Goal: Feedback & Contribution: Submit feedback/report problem

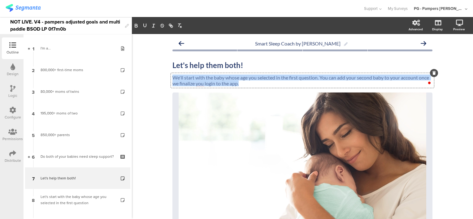
scroll to position [62, 0]
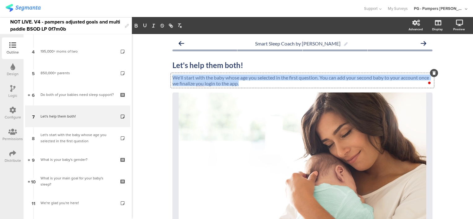
click at [246, 82] on p "We'll start with the baby whose age you selected in the first question. You can…" at bounding box center [302, 81] width 260 height 12
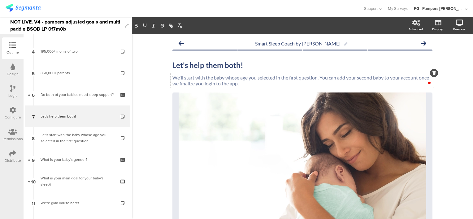
click at [309, 81] on p "We'll start with the baby whose age you selected in the first question. You can…" at bounding box center [302, 81] width 260 height 12
click at [320, 78] on p "We'll start with the baby whose age you selected in the first question. You can…" at bounding box center [302, 81] width 260 height 12
click at [336, 78] on p "We'll start with the baby whose age you selected in the first question. You can…" at bounding box center [302, 81] width 260 height 12
click at [408, 84] on p "We'll start with the baby whose age you selected in the first question. You can…" at bounding box center [302, 81] width 260 height 12
drag, startPoint x: 204, startPoint y: 83, endPoint x: 182, endPoint y: 82, distance: 22.0
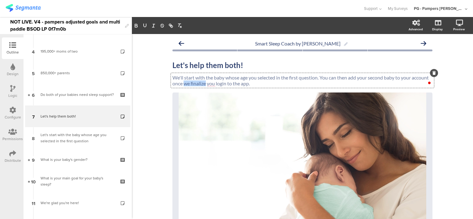
click at [182, 82] on p "We'll start with the baby whose age you selected in the first question. You can…" at bounding box center [302, 81] width 260 height 12
click at [319, 85] on p "We'll start with the baby whose age you selected in the first question. You can…" at bounding box center [302, 81] width 260 height 12
click at [318, 78] on p "We'll start with the baby whose age you selected in the first question. You can…" at bounding box center [302, 81] width 260 height 12
click at [354, 80] on p "We'll start with the baby whose age you selected in the first question. You can…" at bounding box center [302, 81] width 260 height 12
click at [371, 83] on p "We'll start with the baby whose age you selected in the first question. You can…" at bounding box center [302, 81] width 260 height 12
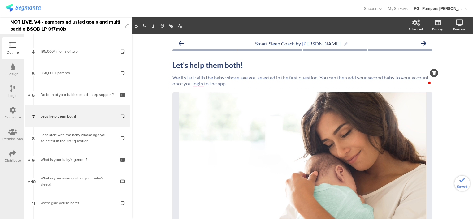
click at [445, 104] on div "Smart Sleep Coach by Pampers Let's help them both! Let's help them both! We'll …" at bounding box center [302, 171] width 341 height 275
click at [359, 78] on div "We'll start with the baby whose age you selected in the first question. You can…" at bounding box center [302, 80] width 263 height 15
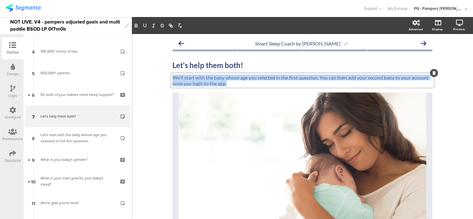
click at [359, 78] on p "We'll start with the baby whose age you selected in the first question. You can…" at bounding box center [302, 81] width 260 height 12
click at [386, 80] on p "We'll start with the baby whose age you selected in the first question. You can…" at bounding box center [302, 81] width 260 height 12
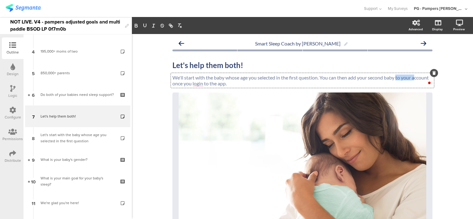
drag, startPoint x: 395, startPoint y: 78, endPoint x: 414, endPoint y: 79, distance: 19.2
click at [414, 79] on p "We'll start with the baby whose age you selected in the first question. You can…" at bounding box center [302, 81] width 260 height 12
click at [247, 86] on p "We'll start with the baby whose age you selected in the first question. You can…" at bounding box center [302, 81] width 260 height 12
click at [353, 84] on p "We'll start with the baby whose age you selected in the first question. You can…" at bounding box center [302, 81] width 260 height 12
click at [411, 78] on p "We'll start with the baby whose age you selected in the first question. You can…" at bounding box center [302, 81] width 260 height 12
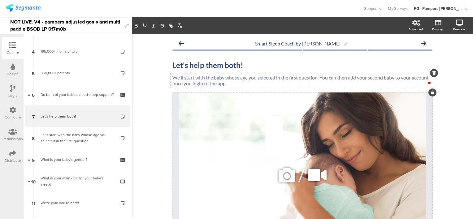
click at [278, 131] on div "/" at bounding box center [302, 175] width 260 height 165
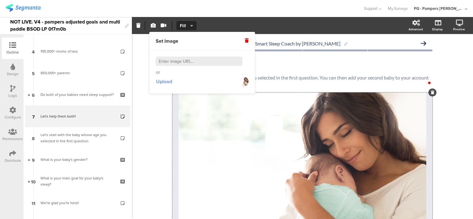
click at [166, 84] on span "Upload" at bounding box center [164, 81] width 16 height 7
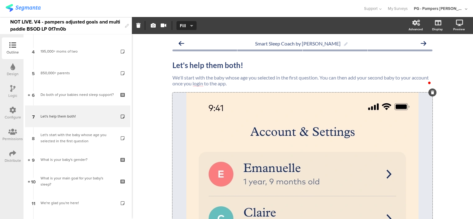
click at [444, 115] on div "Smart Sleep Coach by Pampers Let's help them both! Let's help them both! We'll …" at bounding box center [302, 192] width 341 height 317
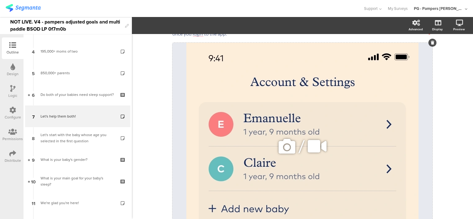
scroll to position [0, 0]
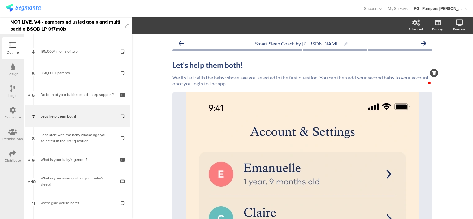
click at [238, 83] on p "We'll start with the baby whose age you selected in the first question. You can…" at bounding box center [302, 81] width 260 height 12
click at [292, 84] on p "We'll start with the baby whose age you selected in the first question. You can…" at bounding box center [302, 81] width 260 height 12
click at [339, 77] on p "We'll start with the baby whose age you selected in the first question. You can…" at bounding box center [302, 81] width 260 height 12
click at [350, 80] on p "We'll start with the baby whose age you selected in the first question. You can…" at bounding box center [302, 81] width 260 height 12
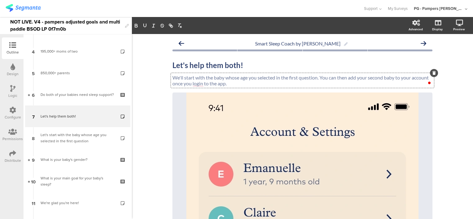
click at [319, 79] on p "We'll start with the baby whose age you selected in the first question. You can…" at bounding box center [302, 81] width 260 height 12
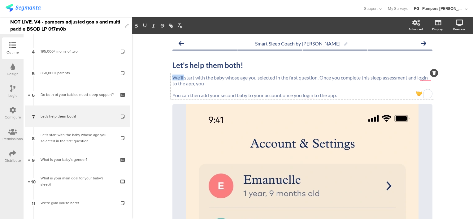
drag, startPoint x: 183, startPoint y: 78, endPoint x: 170, endPoint y: 76, distance: 12.5
click at [172, 76] on p "We'll start with the baby whose age you selected in the first question. Once yo…" at bounding box center [302, 81] width 260 height 12
click at [184, 65] on div "Let's help them both! Let's help them both!" at bounding box center [302, 65] width 263 height 12
click at [204, 64] on strong "Let's help them both!" at bounding box center [207, 65] width 71 height 9
drag, startPoint x: 187, startPoint y: 66, endPoint x: 170, endPoint y: 65, distance: 17.0
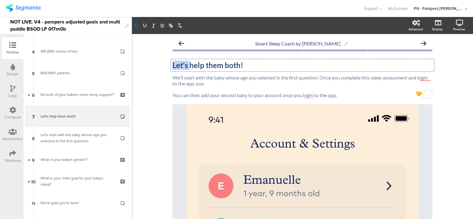
click at [172, 65] on strong "Let's help them both!" at bounding box center [207, 65] width 71 height 9
click at [213, 82] on p "We'll start with the baby whose age you selected in the first question. Once yo…" at bounding box center [302, 81] width 260 height 12
click at [180, 78] on p "We'll start with the baby whose age you selected in the first question. Once yo…" at bounding box center [302, 81] width 260 height 12
drag, startPoint x: 181, startPoint y: 79, endPoint x: 171, endPoint y: 77, distance: 10.1
click at [172, 77] on p "We'll start with the baby whose age you selected in the first question. Once yo…" at bounding box center [302, 81] width 260 height 12
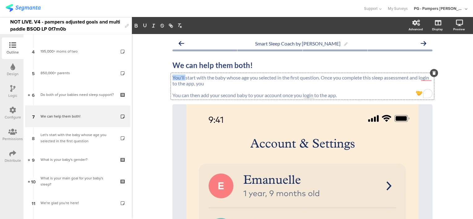
drag, startPoint x: 183, startPoint y: 79, endPoint x: 170, endPoint y: 77, distance: 13.1
click at [172, 77] on p "You'll start with the baby whose age you selected in the first question. Once y…" at bounding box center [302, 81] width 260 height 12
click at [196, 78] on p "You'll start with the baby whose age you selected in the first question. Once y…" at bounding box center [302, 81] width 260 height 12
drag, startPoint x: 183, startPoint y: 77, endPoint x: 169, endPoint y: 77, distance: 14.2
click at [171, 77] on div "You'll start with the baby whose age you selected in the first question. Once y…" at bounding box center [302, 86] width 263 height 27
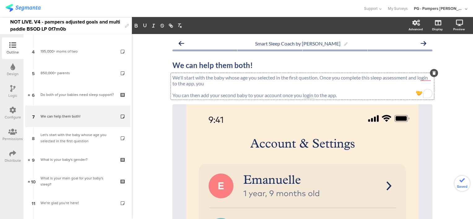
click at [214, 80] on p "We'll start with the baby whose age you selected in the first question. Once yo…" at bounding box center [302, 81] width 260 height 12
click at [245, 79] on p "We'll start with the baby whose age you selected in the first question. Once yo…" at bounding box center [302, 81] width 260 height 12
click at [315, 79] on p "We'll start with the baby whose age you selected in the first question. Once yo…" at bounding box center [302, 81] width 260 height 12
click at [316, 77] on p "We'll start with the baby whose age you selected in the first question. Once yo…" at bounding box center [302, 81] width 260 height 12
click at [353, 77] on p "We'll start with the baby whose age you selected in the first question and comp…" at bounding box center [302, 81] width 260 height 12
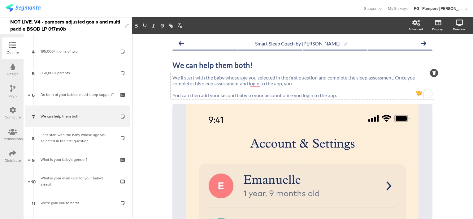
click at [354, 78] on p "We'll start with the baby whose age you selected in the first question and comp…" at bounding box center [302, 81] width 260 height 12
drag, startPoint x: 318, startPoint y: 78, endPoint x: 359, endPoint y: 78, distance: 41.2
click at [359, 78] on p "We'll start with the baby whose age you selected in the first question and comp…" at bounding box center [302, 81] width 260 height 12
drag, startPoint x: 394, startPoint y: 78, endPoint x: 225, endPoint y: 84, distance: 168.4
click at [225, 84] on p "We'll start with the baby whose age you selected in the first question in this …" at bounding box center [302, 81] width 260 height 12
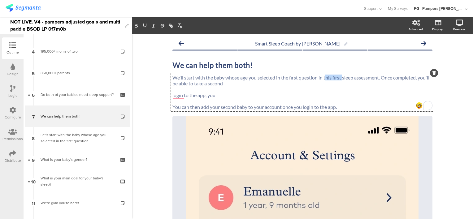
drag, startPoint x: 341, startPoint y: 78, endPoint x: 324, endPoint y: 77, distance: 17.0
click at [324, 77] on p "We'll start with the baby whose age you selected in the first question in this …" at bounding box center [302, 81] width 260 height 12
click at [322, 78] on p "We'll start with the baby whose age you selected in the first question in this …" at bounding box center [302, 81] width 260 height 12
drag, startPoint x: 341, startPoint y: 78, endPoint x: 275, endPoint y: 76, distance: 65.6
click at [275, 76] on p "We'll start with the baby whose age you selected in the first question in this …" at bounding box center [302, 81] width 260 height 12
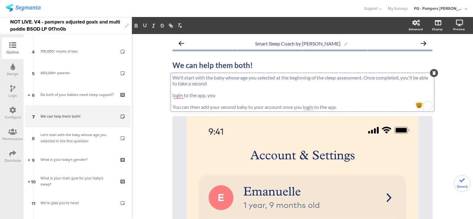
click at [376, 86] on p "We'll start with the baby whose age you selected at the beginning of the sleep …" at bounding box center [302, 81] width 260 height 12
click at [224, 83] on p "We'll start with the baby whose age you selected at the beginning of the sleep …" at bounding box center [302, 81] width 260 height 12
click at [376, 82] on p "We'll start with the baby whose age you selected at the beginning of the sleep …" at bounding box center [302, 81] width 260 height 12
click at [228, 84] on p "We'll start with the baby whose age you selected at the beginning of the sleep …" at bounding box center [302, 81] width 260 height 12
drag, startPoint x: 213, startPoint y: 85, endPoint x: 175, endPoint y: 84, distance: 38.4
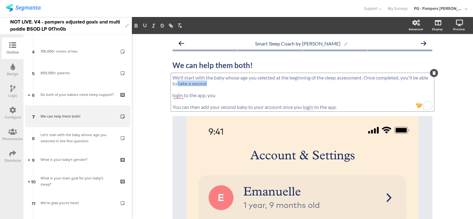
click at [175, 84] on p "We'll start with the baby whose age you selected at the beginning of the sleep …" at bounding box center [302, 81] width 260 height 12
drag, startPoint x: 198, startPoint y: 106, endPoint x: 175, endPoint y: 84, distance: 32.4
click at [175, 84] on div "We'll start with the baby whose age you selected at the beginning of the sleep …" at bounding box center [302, 92] width 260 height 35
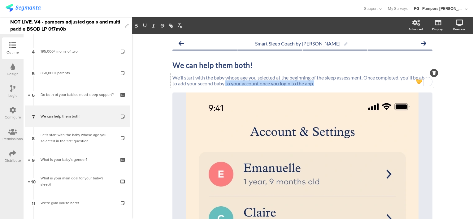
drag, startPoint x: 223, startPoint y: 83, endPoint x: 327, endPoint y: 88, distance: 104.4
click at [327, 88] on div "We'll start with the baby whose age you selected at the beginning of the sleep …" at bounding box center [302, 80] width 263 height 15
click at [398, 78] on p "We'll start with the baby whose age you selected at the beginning of the sleep …" at bounding box center [302, 81] width 260 height 12
click at [176, 83] on p "We'll start with the baby whose age you selected at the beginning of the sleep …" at bounding box center [302, 81] width 260 height 12
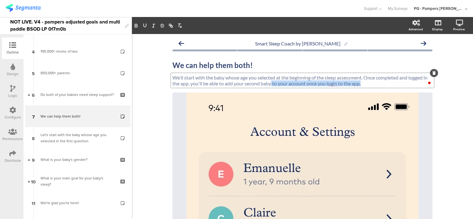
drag, startPoint x: 269, startPoint y: 84, endPoint x: 369, endPoint y: 87, distance: 100.6
click at [369, 87] on div "We'll start with the baby whose age you selected at the beginning of the sleep …" at bounding box center [302, 80] width 263 height 15
click at [233, 82] on p "We'll start with the baby whose age you selected at the beginning of the sleep …" at bounding box center [302, 81] width 260 height 12
click at [290, 84] on p "We'll start with the baby whose age you selected at the beginning of the sleep …" at bounding box center [302, 81] width 260 height 12
click at [155, 88] on div "Smart Sleep Coach by Pampers We can help them both! We can help them both! We'l…" at bounding box center [302, 192] width 341 height 317
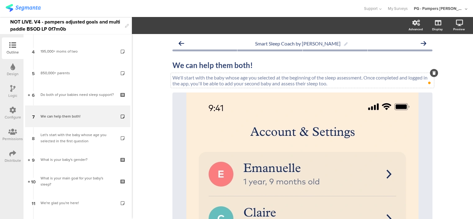
click at [200, 78] on p "We'll start with the baby whose age you selected at the beginning of the sleep …" at bounding box center [302, 81] width 260 height 12
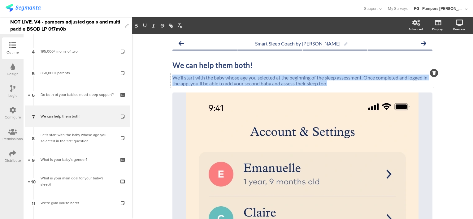
click at [200, 78] on p "We'll start with the baby whose age you selected at the beginning of the sleep …" at bounding box center [302, 81] width 260 height 12
click at [245, 84] on p "We'll start with the baby whose age you selected at the beginning of the sleep …" at bounding box center [302, 81] width 260 height 12
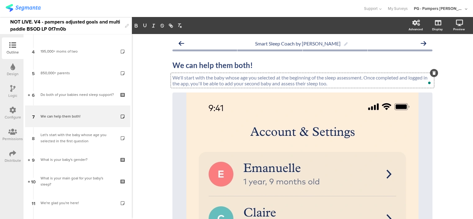
click at [182, 78] on p "We'll start with the baby whose age you selected at the beginning of the sleep …" at bounding box center [302, 81] width 260 height 12
drag, startPoint x: 260, startPoint y: 80, endPoint x: 291, endPoint y: 79, distance: 30.9
click at [291, 79] on p "We'll start assessing the sleep of the baby with the baby whose age you selecte…" at bounding box center [302, 81] width 260 height 12
click at [330, 83] on p "We'll start assessing the sleep of the baby whose age you selected at the begin…" at bounding box center [302, 81] width 260 height 12
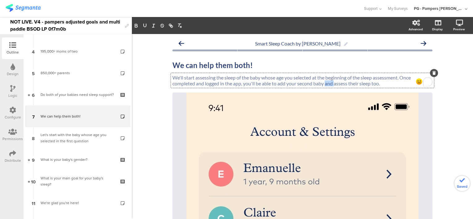
click at [330, 83] on p "We'll start assessing the sleep of the baby whose age you selected at the begin…" at bounding box center [302, 81] width 260 height 12
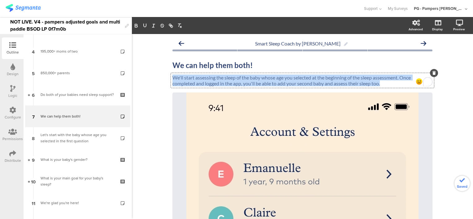
click at [330, 83] on p "We'll start assessing the sleep of the baby whose age you selected at the begin…" at bounding box center [302, 81] width 260 height 12
click at [373, 80] on p "We'll start assessing the sleep of the baby whose age you selected at the begin…" at bounding box center [302, 81] width 260 height 12
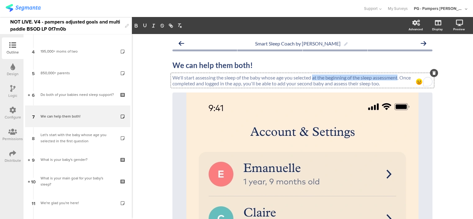
drag, startPoint x: 398, startPoint y: 77, endPoint x: 312, endPoint y: 77, distance: 85.7
click at [312, 77] on p "We'll start assessing the sleep of the baby whose age you selected at the begin…" at bounding box center [302, 81] width 260 height 12
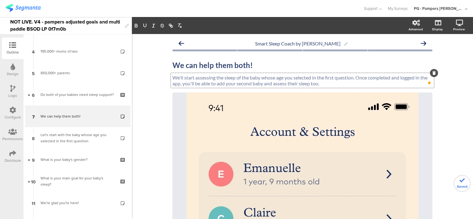
click at [356, 85] on p "We'll start assessing the sleep of the baby whose age you selected in the first…" at bounding box center [302, 81] width 260 height 12
click at [368, 77] on p "We'll start assessing the sleep of the baby whose age you selected in the first…" at bounding box center [302, 81] width 260 height 12
click at [450, 107] on div "Smart Sleep Coach by Pampers We can help them both! We can help them both! We'l…" at bounding box center [302, 192] width 341 height 317
click at [193, 84] on div "We'll start assessing the sleep of the baby whose age you selected in the first…" at bounding box center [302, 80] width 263 height 15
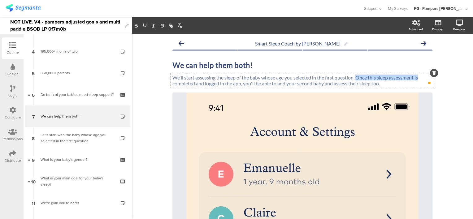
drag, startPoint x: 356, startPoint y: 78, endPoint x: 419, endPoint y: 79, distance: 63.1
click at [419, 79] on p "We'll start assessing the sleep of the baby whose age you selected in the first…" at bounding box center [302, 81] width 260 height 12
click at [421, 77] on p "We'll start assessing the sleep of the baby whose age you selected in the first…" at bounding box center [302, 81] width 260 height 12
drag, startPoint x: 422, startPoint y: 78, endPoint x: 367, endPoint y: 75, distance: 55.2
click at [367, 75] on p "We'll start assessing the sleep of the baby whose age you selected in the first…" at bounding box center [302, 81] width 260 height 12
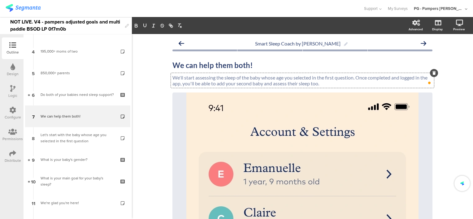
click at [192, 84] on p "We'll start assessing the sleep of the baby whose age you selected in the first…" at bounding box center [302, 81] width 260 height 12
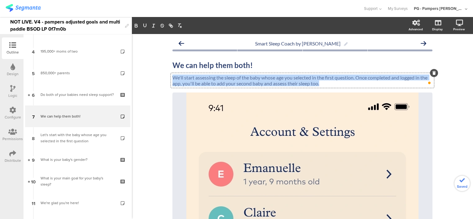
click at [192, 84] on p "We'll start assessing the sleep of the baby whose age you selected in the first…" at bounding box center [302, 81] width 260 height 12
click at [257, 85] on p "We'll start assessing the sleep of the baby whose age you selected in the first…" at bounding box center [302, 81] width 260 height 12
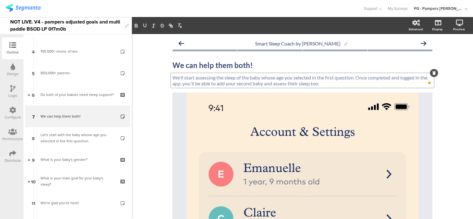
click at [421, 77] on p "We'll start assessing the sleep of the baby whose age you selected in the first…" at bounding box center [302, 81] width 260 height 12
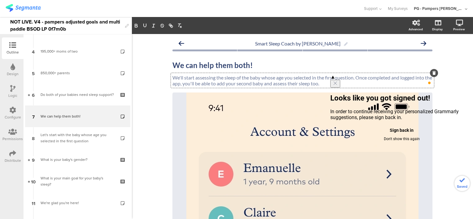
click at [156, 102] on div "Smart Sleep Coach by Pampers We can help them both! We can help them both! We'l…" at bounding box center [302, 192] width 341 height 317
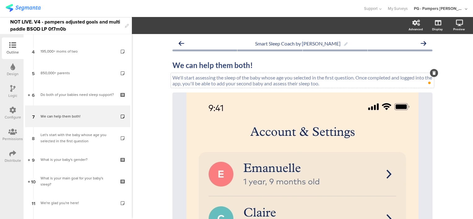
click at [346, 84] on p "We'll start assessing the sleep of the baby whose age you selected in the first…" at bounding box center [302, 81] width 260 height 12
click at [445, 111] on div "Smart Sleep Coach by Pampers We can help them both! We can help them both! We'l…" at bounding box center [302, 192] width 341 height 317
click at [449, 55] on icon at bounding box center [451, 56] width 5 height 8
click at [357, 78] on p "We'll start assessing the sleep of the baby whose age you selected in the first…" at bounding box center [302, 81] width 260 height 12
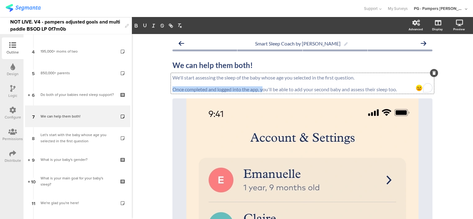
drag, startPoint x: 261, startPoint y: 91, endPoint x: 171, endPoint y: 88, distance: 89.8
click at [172, 88] on p "Once completed and logged into the app, you'll be able to add your second baby …" at bounding box center [302, 89] width 260 height 6
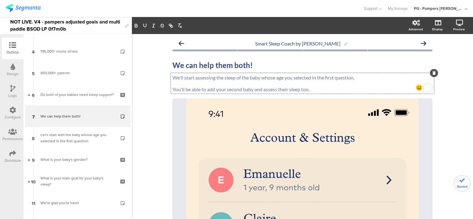
click at [318, 91] on p "You'll be able to add your second baby and assess their sleep too." at bounding box center [302, 89] width 260 height 6
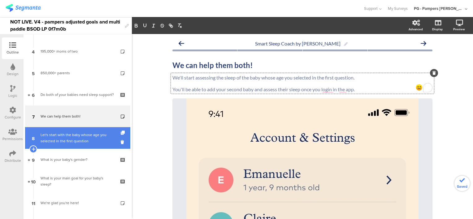
click at [84, 140] on div "Let's start with the baby whose age you selected in the first question" at bounding box center [78, 138] width 74 height 12
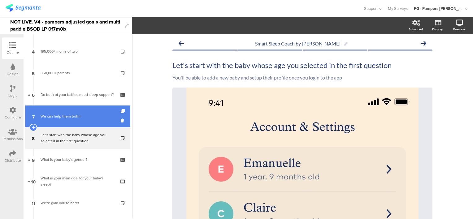
click at [78, 119] on div "We can help them both!" at bounding box center [78, 116] width 74 height 6
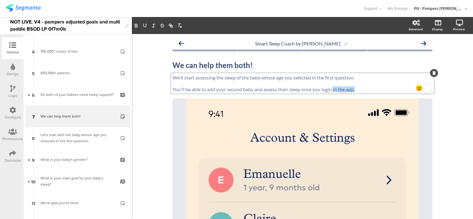
drag, startPoint x: 356, startPoint y: 89, endPoint x: 332, endPoint y: 90, distance: 24.4
click at [332, 90] on div "We'll start assessing the sleep of the baby whose age you selected in the first…" at bounding box center [302, 83] width 263 height 21
click at [450, 125] on div "Smart Sleep Coach by Pampers We can help them both! We can help them both! We'l…" at bounding box center [302, 195] width 341 height 323
click at [345, 88] on p "You'll be able to add your second baby and assess their sleep once you login to…" at bounding box center [302, 89] width 260 height 6
click at [362, 89] on p "You'll be able to add your second baby and assess their sleep once you login to…" at bounding box center [302, 89] width 260 height 6
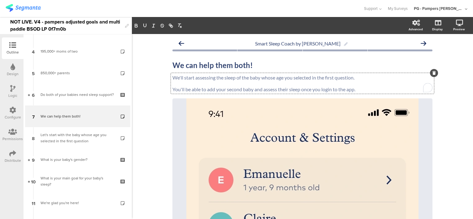
click at [347, 79] on p "We'll start assessing the sleep of the baby whose age you selected in the first…" at bounding box center [302, 78] width 260 height 6
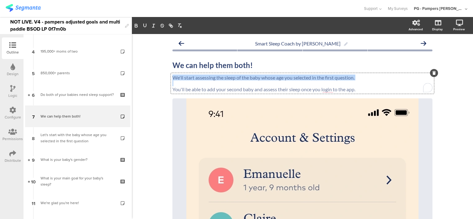
click at [347, 79] on p "We'll start assessing the sleep of the baby whose age you selected in the first…" at bounding box center [302, 78] width 260 height 6
click at [139, 26] on button "button" at bounding box center [136, 25] width 9 height 7
click at [445, 108] on div "Smart Sleep Coach by Pampers We can help them both! We can help them both! We'l…" at bounding box center [302, 195] width 341 height 323
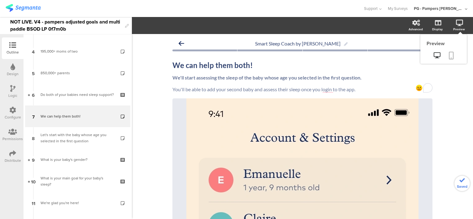
click at [449, 56] on icon at bounding box center [451, 56] width 5 height 8
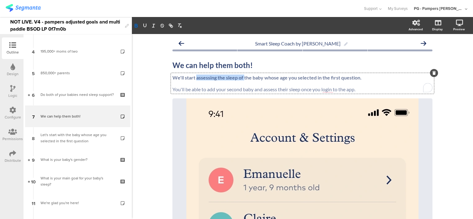
drag, startPoint x: 242, startPoint y: 78, endPoint x: 194, endPoint y: 78, distance: 48.0
click at [194, 78] on div "We'll start assessing the sleep of the baby whose age you selected in the first…" at bounding box center [302, 83] width 263 height 21
click at [319, 77] on strong "We'll start with the baby whose age you selected in the first question." at bounding box center [248, 78] width 152 height 6
click at [332, 81] on p "To enrich screen reader interactions, please activate Accessibility in Grammarl…" at bounding box center [302, 83] width 260 height 6
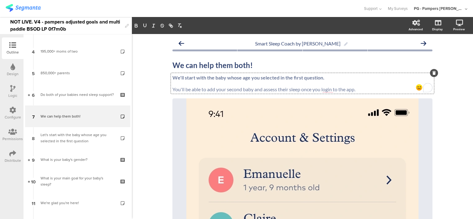
click at [327, 78] on p "We'll start with the baby whose age you selected in the first question." at bounding box center [302, 78] width 260 height 6
click at [459, 101] on div "Smart Sleep Coach by Pampers We can help them both! We can help them both! We'l…" at bounding box center [302, 195] width 341 height 323
click at [449, 55] on icon at bounding box center [451, 56] width 5 height 8
drag, startPoint x: 377, startPoint y: 78, endPoint x: 320, endPoint y: 78, distance: 56.9
click at [320, 78] on div "We'll start with the baby whose age you selected in the first question of the s…" at bounding box center [302, 83] width 263 height 21
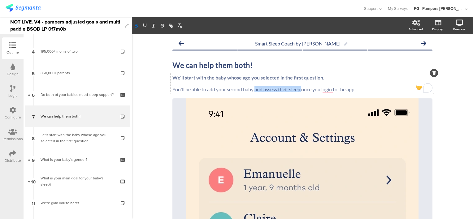
drag, startPoint x: 300, startPoint y: 90, endPoint x: 253, endPoint y: 91, distance: 46.4
click at [253, 91] on p "You'll be able to add your second baby and assess their sleep once you login to…" at bounding box center [302, 89] width 260 height 6
click at [446, 124] on div "Smart Sleep Coach by Pampers We can help them both! We can help them both! We'l…" at bounding box center [302, 195] width 341 height 323
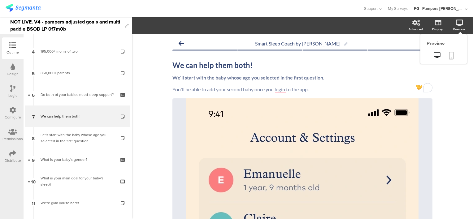
click at [449, 59] on icon at bounding box center [451, 56] width 5 height 8
click at [252, 88] on p "You'll be able to add your second baby once you login to the app." at bounding box center [302, 89] width 260 height 6
click at [206, 82] on p "To enrich screen reader interactions, please activate Accessibility in Grammarl…" at bounding box center [302, 83] width 260 height 6
click at [448, 108] on div "Smart Sleep Coach by Pampers We can help them both! We can help them both! We'l…" at bounding box center [302, 195] width 341 height 323
click at [321, 77] on div "We'll start with the baby whose age you selected in the first question. You'll …" at bounding box center [302, 83] width 263 height 21
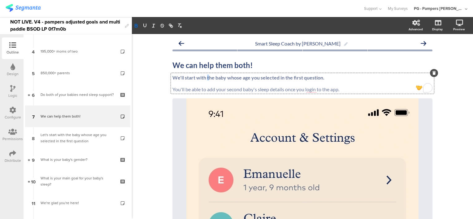
click at [205, 77] on strong "We'll start with the baby whose age you selected in the first question." at bounding box center [248, 78] width 152 height 6
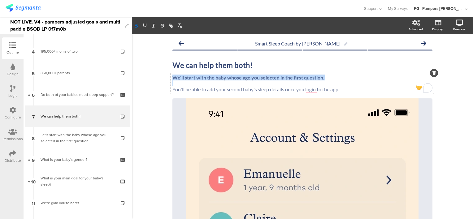
click at [205, 77] on strong "We'll start with the baby whose age you selected in the first question." at bounding box center [248, 78] width 152 height 6
click at [269, 78] on strong "We'll start with the baby whose age you selected in the first question." at bounding box center [248, 78] width 152 height 6
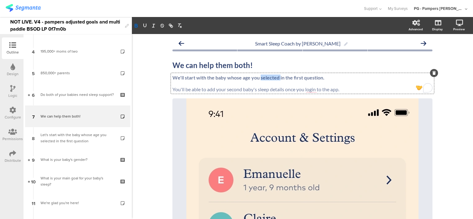
click at [269, 78] on strong "We'll start with the baby whose age you selected in the first question." at bounding box center [248, 78] width 152 height 6
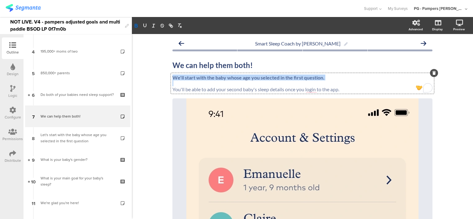
click at [269, 78] on strong "We'll start with the baby whose age you selected in the first question." at bounding box center [248, 78] width 152 height 6
click at [322, 78] on p "We'll start with the baby whose age you selected in the first question." at bounding box center [302, 78] width 260 height 6
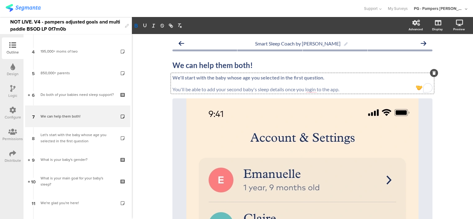
click at [320, 77] on strong "We'll start with the baby whose age you selected in the first question." at bounding box center [248, 78] width 152 height 6
click at [448, 101] on div "Smart Sleep Coach by Pampers We can help them both! We can help them both! We'l…" at bounding box center [302, 195] width 341 height 323
click at [449, 58] on icon at bounding box center [451, 56] width 5 height 8
drag, startPoint x: 193, startPoint y: 77, endPoint x: 170, endPoint y: 77, distance: 22.6
click at [171, 77] on div "We'll start with the baby whose age you selected in the first question. You'll …" at bounding box center [302, 83] width 263 height 21
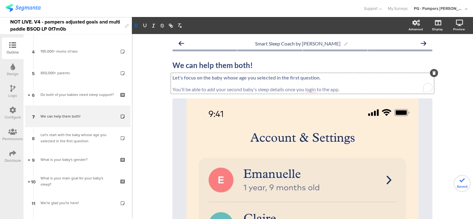
click at [203, 85] on p "To enrich screen reader interactions, please activate Accessibility in Grammarl…" at bounding box center [302, 83] width 260 height 6
click at [198, 80] on strong "Let's focus on the baby whose age you selected in the first question." at bounding box center [246, 78] width 148 height 6
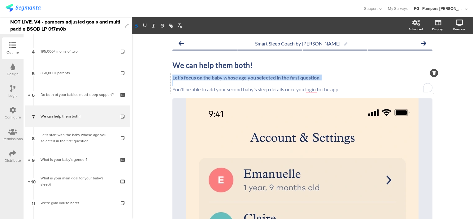
click at [198, 80] on strong "Let's focus on the baby whose age you selected in the first question." at bounding box center [246, 78] width 148 height 6
click at [280, 78] on strong "Let's focus on the baby whose age you selected in the first question." at bounding box center [246, 78] width 148 height 6
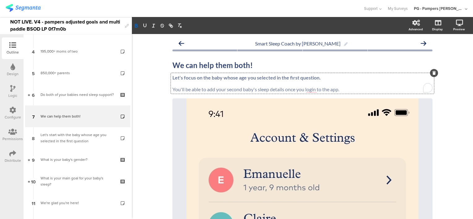
click at [317, 78] on strong "Let's focus on the baby whose age you selected in the first question." at bounding box center [246, 78] width 148 height 6
click at [154, 90] on div "Smart Sleep Coach by Pampers We can help them both! We can help them both! Let'…" at bounding box center [302, 195] width 341 height 323
click at [274, 91] on p "You'll be able to add your second baby's sleep details once you login to the ap…" at bounding box center [302, 89] width 260 height 6
click at [324, 91] on p "You'll be able to add your second baby's sleep details once you login to the ap…" at bounding box center [302, 89] width 260 height 6
click at [358, 92] on p "You'll be able to add your second baby's sleep details once you login to the ap…" at bounding box center [302, 89] width 260 height 6
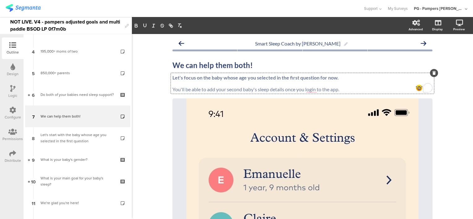
click at [438, 120] on div "Smart Sleep Coach by Pampers We can help them both! We can help them both! Let'…" at bounding box center [302, 195] width 341 height 323
click at [449, 54] on link at bounding box center [451, 56] width 14 height 12
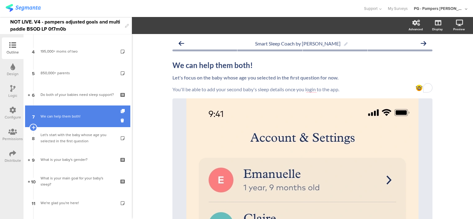
click at [57, 117] on div "We can help them both!" at bounding box center [78, 116] width 74 height 6
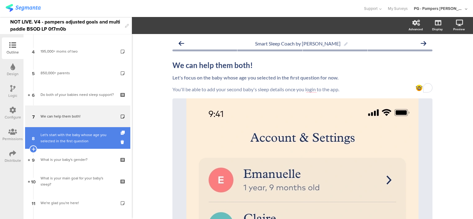
click at [78, 140] on div "Let's start with the baby whose age you selected in the first question" at bounding box center [78, 138] width 74 height 12
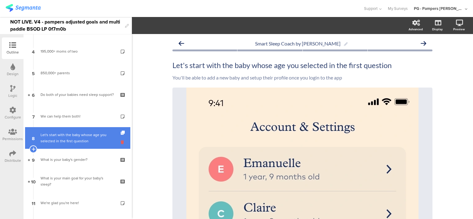
click at [121, 140] on icon at bounding box center [123, 142] width 5 height 6
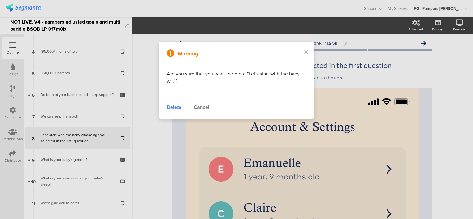
click at [173, 106] on div "Delete" at bounding box center [174, 107] width 15 height 7
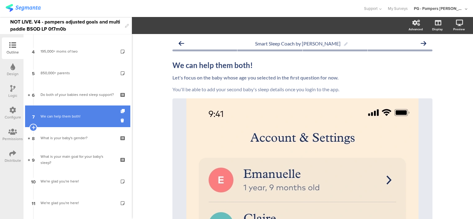
click at [73, 120] on link "7 We can help them both!" at bounding box center [77, 117] width 105 height 22
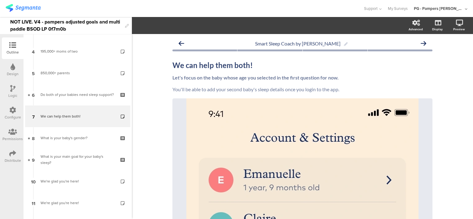
click at [17, 88] on div "Logic" at bounding box center [13, 92] width 22 height 22
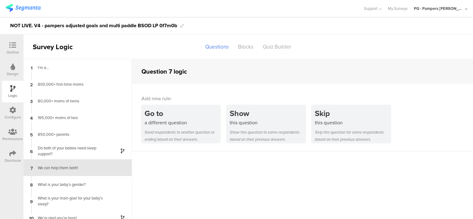
scroll to position [16, 0]
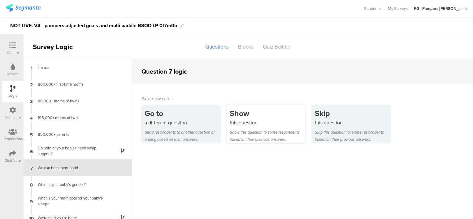
scroll to position [16, 0]
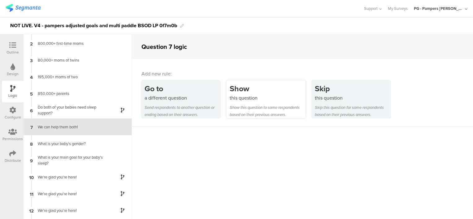
click at [276, 97] on div "this question" at bounding box center [268, 97] width 76 height 7
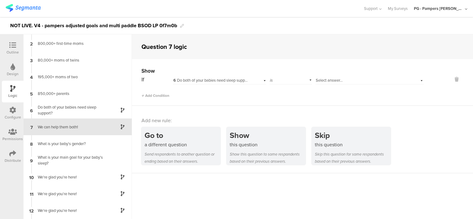
click at [320, 79] on span "Select answer..." at bounding box center [329, 80] width 27 height 6
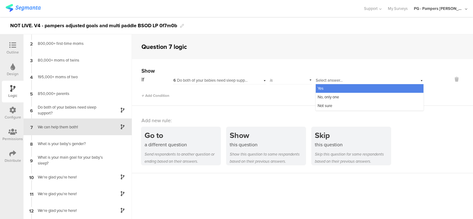
click at [336, 88] on div "Yes" at bounding box center [370, 88] width 108 height 9
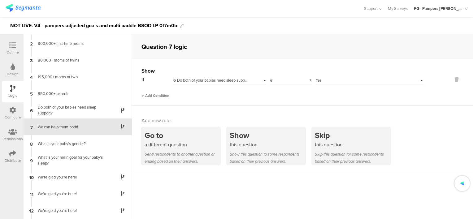
click at [153, 93] on span "Add Condition" at bounding box center [155, 96] width 28 height 6
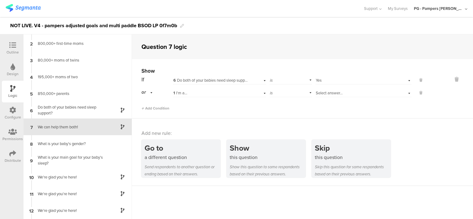
click at [331, 92] on span "Select answer..." at bounding box center [329, 93] width 27 height 6
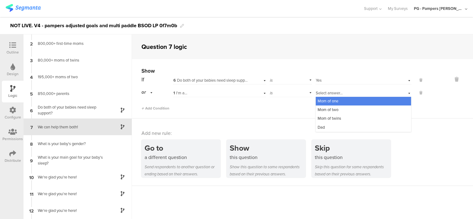
click at [239, 93] on div "1 I'm a..." at bounding box center [211, 93] width 76 height 6
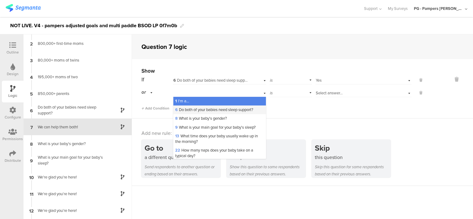
click at [206, 108] on span "6 Do both of your babies need sleep support?" at bounding box center [214, 110] width 78 height 6
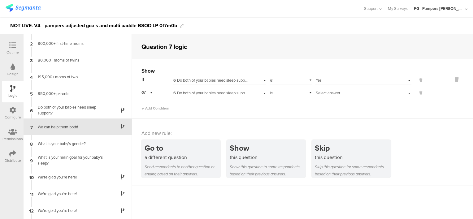
click at [324, 95] on span "Select answer..." at bounding box center [329, 93] width 27 height 6
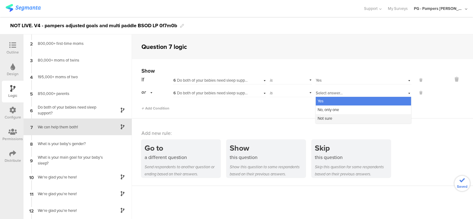
click at [330, 118] on div "Not sure" at bounding box center [363, 118] width 95 height 9
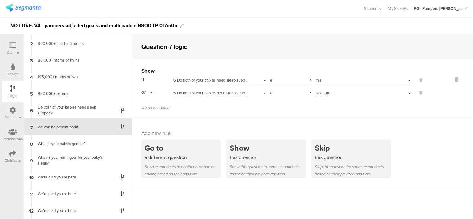
click at [265, 114] on div "Show If 6 Do both of your babies need sleep support? is Select answer... Yes or…" at bounding box center [302, 88] width 341 height 59
click at [16, 48] on div at bounding box center [12, 46] width 12 height 8
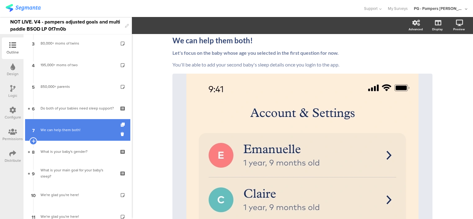
scroll to position [51, 0]
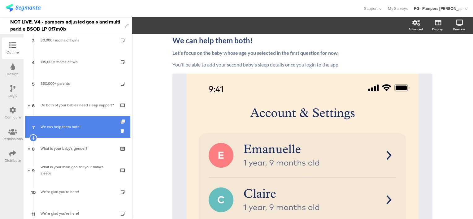
click at [121, 121] on icon at bounding box center [123, 122] width 5 height 4
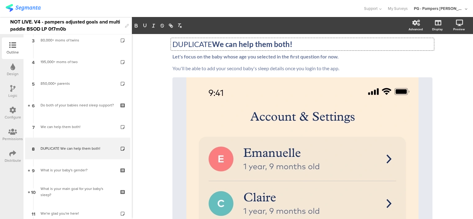
scroll to position [12, 0]
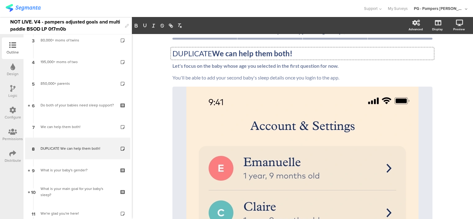
drag, startPoint x: 214, startPoint y: 45, endPoint x: 170, endPoint y: 50, distance: 44.2
click at [171, 50] on div "DUPLICATE We can help them both! DUPLICATE We can help them both! DUPLICATE We …" at bounding box center [302, 53] width 263 height 12
click at [187, 53] on strong "We can help them both!" at bounding box center [212, 53] width 80 height 9
click at [449, 53] on icon at bounding box center [451, 56] width 5 height 8
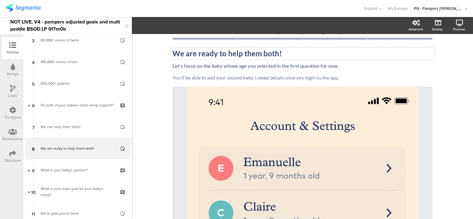
click at [187, 53] on strong "We are ready to help them both!" at bounding box center [227, 53] width 110 height 9
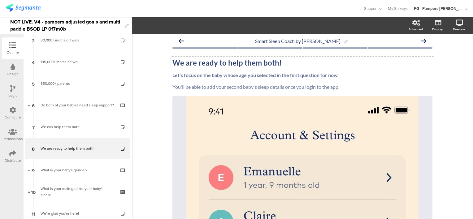
click at [187, 53] on div "We are ready to help them both! We are ready to help them both! Let's focus on …" at bounding box center [302, 188] width 260 height 272
click at [184, 63] on div "We are ready to help them both! We are ready to help them both!" at bounding box center [302, 63] width 263 height 12
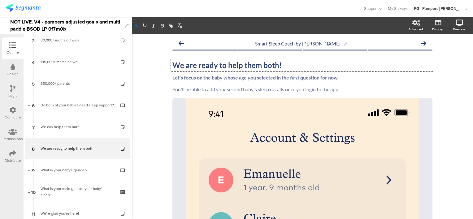
click at [184, 63] on strong "We are ready to help them both!" at bounding box center [227, 65] width 110 height 9
click at [192, 82] on p "To enrich screen reader interactions, please activate Accessibility in Grammarl…" at bounding box center [302, 83] width 260 height 6
click at [185, 79] on strong "Let's focus on the baby whose age you selected in the first question for now." at bounding box center [255, 78] width 166 height 6
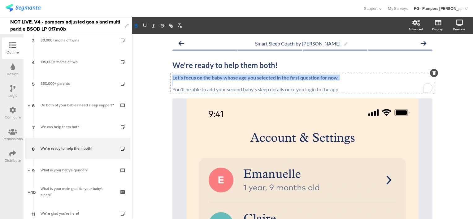
click at [185, 79] on strong "Let's focus on the baby whose age you selected in the first question for now." at bounding box center [255, 78] width 166 height 6
click at [229, 75] on strong "Let's focus on the baby whose age you selected in the first question for now." at bounding box center [255, 78] width 166 height 6
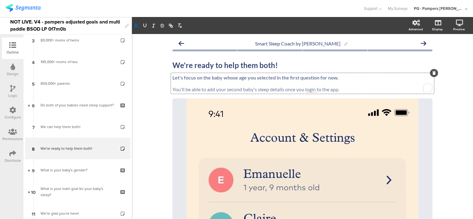
click at [279, 78] on strong "Let's focus on the baby whose age you selected in the first question for now." at bounding box center [255, 78] width 166 height 6
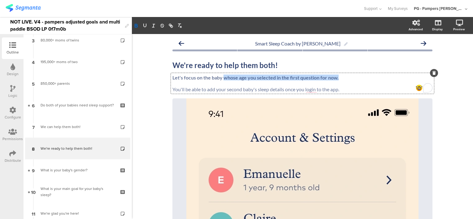
drag, startPoint x: 223, startPoint y: 78, endPoint x: 338, endPoint y: 78, distance: 115.1
click at [338, 78] on p "Let's focus on the baby whose age you selected in the first question for now." at bounding box center [302, 78] width 260 height 6
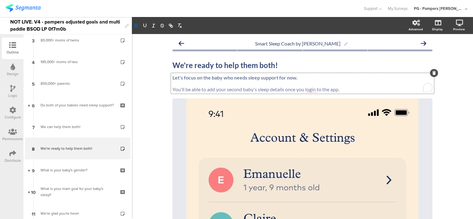
click at [172, 90] on p "You'll be able to add your second baby's sleep details once you login to the ap…" at bounding box center [302, 89] width 260 height 6
click at [172, 89] on p "You'll be able to add your second baby's sleep details once you login to the ap…" at bounding box center [302, 89] width 260 height 6
click at [254, 84] on p "To enrich screen reader interactions, please activate Accessibility in Grammarl…" at bounding box center [302, 83] width 260 height 6
click at [172, 88] on p "You'll be able to add your second baby's sleep details once you login to the ap…" at bounding box center [302, 89] width 260 height 6
click at [218, 90] on p "You'll be able to add your second baby's sleep details once you login to the ap…" at bounding box center [302, 89] width 260 height 6
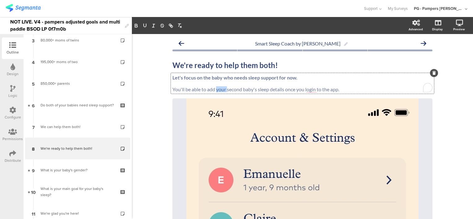
click at [218, 90] on p "You'll be able to add your second baby's sleep details once you login to the ap…" at bounding box center [302, 89] width 260 height 6
click at [226, 89] on p "You'll be able to add a second baby's sleep details once you login to the app." at bounding box center [302, 89] width 260 height 6
drag, startPoint x: 238, startPoint y: 90, endPoint x: 329, endPoint y: 90, distance: 91.6
click at [329, 90] on p "You'll be able to add a new baby's sleep details once you login to the app." at bounding box center [302, 89] width 260 height 6
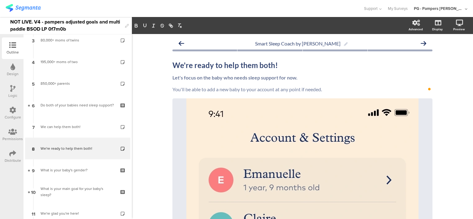
click at [155, 88] on div "Smart Sleep Coach by Pampers We're ready to help them both! We're ready to help…" at bounding box center [302, 195] width 341 height 323
click at [449, 58] on icon at bounding box center [451, 56] width 5 height 8
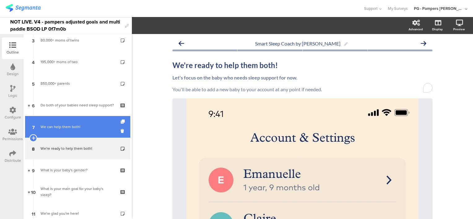
click at [92, 124] on div "We can help them both!" at bounding box center [78, 127] width 74 height 6
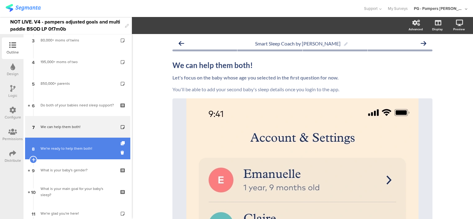
click at [80, 140] on link "8 We're ready to help them both!" at bounding box center [77, 149] width 105 height 22
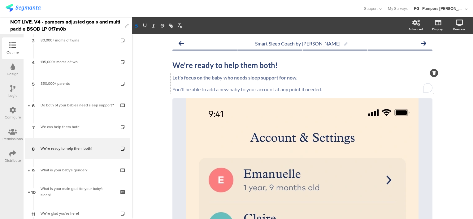
click at [223, 79] on div "Let's focus on the baby who needs sleep support for now. You'll be able to add …" at bounding box center [302, 83] width 263 height 21
click at [244, 79] on strong "Let's focus on the baby who needs sleep support for now." at bounding box center [234, 78] width 125 height 6
click at [453, 97] on div "Smart Sleep Coach by Pampers We're ready to help them both! We're ready to help…" at bounding box center [302, 195] width 341 height 323
click at [449, 52] on icon at bounding box center [451, 56] width 5 height 8
drag, startPoint x: 181, startPoint y: 77, endPoint x: 170, endPoint y: 76, distance: 10.9
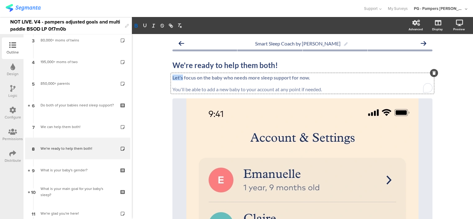
click at [171, 76] on div "Let's focus on the baby who needs more sleep support for now. You'll be able to…" at bounding box center [302, 83] width 263 height 21
click at [161, 96] on div "Smart Sleep Coach by Pampers We're ready to help them both! We're ready to help…" at bounding box center [302, 195] width 341 height 323
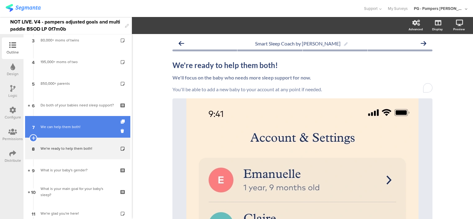
click at [71, 129] on div "We can help them both!" at bounding box center [78, 127] width 74 height 6
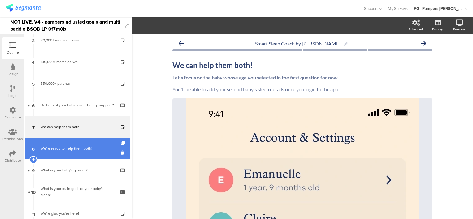
click at [59, 149] on div "We're ready to help them both!" at bounding box center [78, 148] width 74 height 6
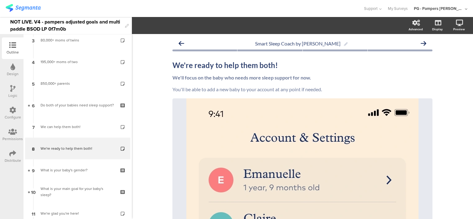
click at [149, 105] on div "Smart Sleep Coach by Pampers We're ready to help them both! We're ready to help…" at bounding box center [302, 195] width 341 height 323
click at [449, 56] on icon at bounding box center [451, 56] width 5 height 8
click at [172, 89] on p "You'll be able to add a new baby to your account at any point if needed." at bounding box center [302, 89] width 260 height 6
click at [153, 108] on div "Smart Sleep Coach by Pampers We're ready to help them both! We're ready to help…" at bounding box center [302, 195] width 341 height 323
click at [313, 78] on div "We'll focus on the baby who needs more sleep support for now. However, you'll b…" at bounding box center [302, 83] width 263 height 21
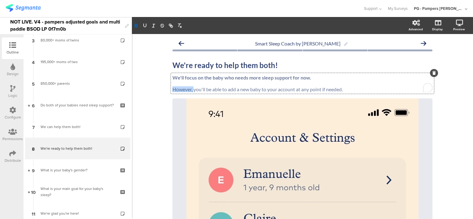
drag, startPoint x: 192, startPoint y: 90, endPoint x: 170, endPoint y: 90, distance: 22.0
click at [172, 90] on p "However, you'll be able to add a new baby to your account at any point if neede…" at bounding box center [302, 89] width 260 height 6
click at [266, 90] on p "But you'll be able to add a new baby to your account at any point if needed." at bounding box center [302, 89] width 260 height 6
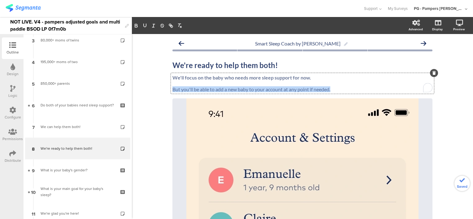
click at [266, 90] on p "But you'll be able to add a new baby to your account at any point if needed." at bounding box center [302, 89] width 260 height 6
click at [331, 88] on p "But you'll be able to add a new baby to your account at any point if needed." at bounding box center [302, 89] width 260 height 6
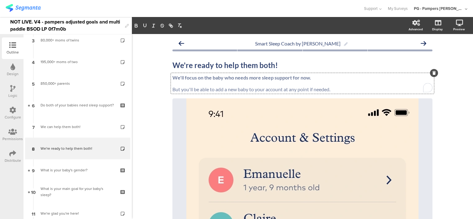
click at [436, 116] on div "Smart Sleep Coach by Pampers We're ready to help them both! We're ready to help…" at bounding box center [302, 195] width 272 height 323
click at [12, 93] on div "Logic" at bounding box center [12, 96] width 9 height 6
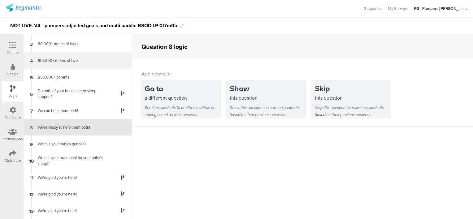
scroll to position [33, 0]
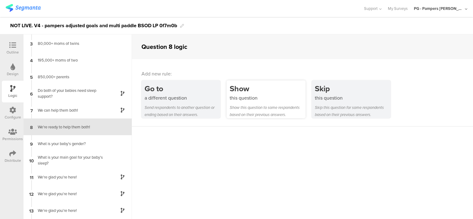
click at [271, 100] on div "this question" at bounding box center [268, 97] width 76 height 7
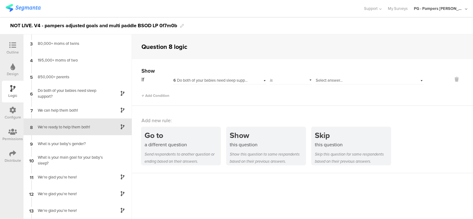
click at [317, 80] on span "Select answer..." at bounding box center [329, 80] width 27 height 6
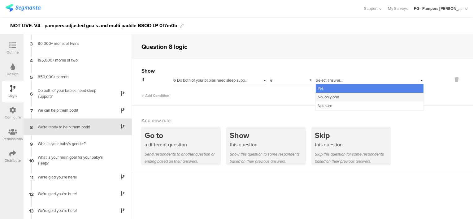
click at [335, 99] on span "No, only one" at bounding box center [327, 97] width 21 height 6
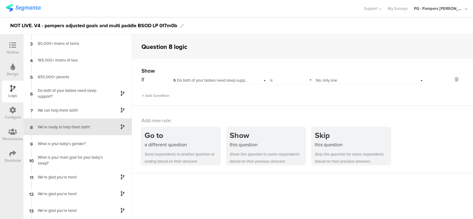
click at [346, 98] on div "Show If 6 Do both of your babies need sleep support? is Select answer... No, on…" at bounding box center [302, 82] width 341 height 47
click at [11, 48] on icon at bounding box center [12, 45] width 7 height 7
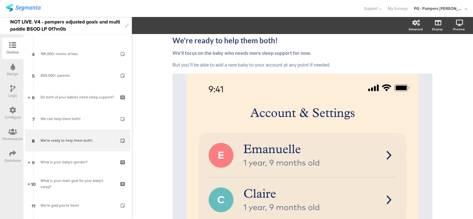
scroll to position [73, 0]
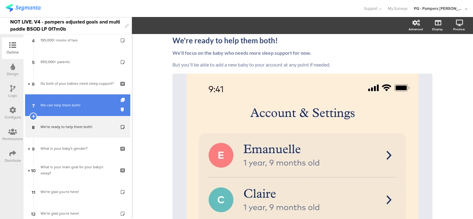
click at [72, 104] on div "We can help them both!" at bounding box center [78, 105] width 74 height 6
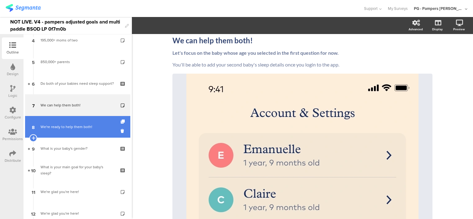
scroll to position [21, 0]
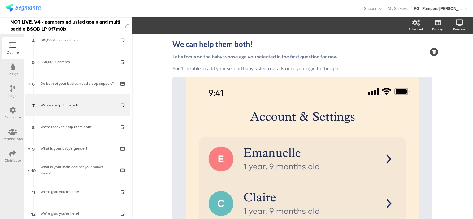
click at [329, 54] on strong "Let's focus on the baby whose age you selected in the first question for now." at bounding box center [255, 57] width 166 height 6
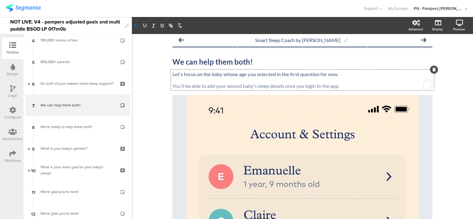
click at [343, 74] on p "Let's focus on the baby whose age you selected in the first question for now." at bounding box center [302, 74] width 260 height 6
drag, startPoint x: 340, startPoint y: 73, endPoint x: 317, endPoint y: 72, distance: 23.6
click at [317, 72] on p "Let's focus on the baby whose age you selected in the first question for now." at bounding box center [302, 74] width 260 height 6
click at [442, 119] on div "Smart Sleep Coach by Pampers We can help them both! We can help them both! Let'…" at bounding box center [302, 192] width 341 height 323
click at [301, 72] on span "We can help them both! We can help them both! Let's focus on the baby whose age…" at bounding box center [302, 73] width 260 height 32
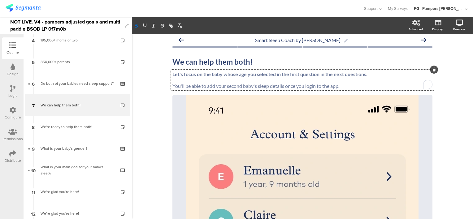
scroll to position [0, 0]
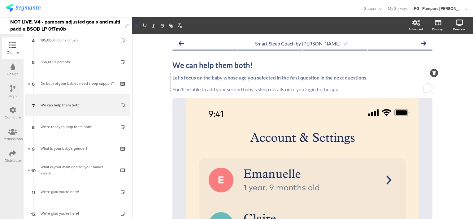
click at [445, 109] on div "Smart Sleep Coach by Pampers We can help them both! We can help them both! Let'…" at bounding box center [302, 195] width 341 height 323
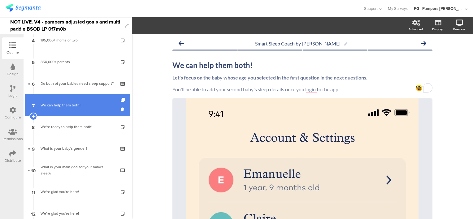
click at [72, 109] on link "7 We can help them both!" at bounding box center [77, 105] width 105 height 22
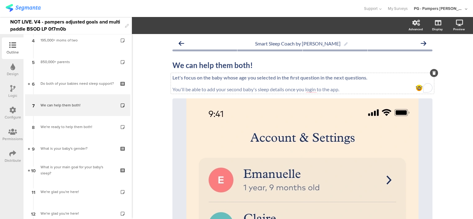
click at [200, 76] on div "Let's focus on the baby whose age you selected in the first question in the nex…" at bounding box center [302, 83] width 263 height 21
click at [191, 77] on strong "Let's focus on the baby whose age you selected in the first question in the nex…" at bounding box center [269, 78] width 195 height 6
click at [193, 82] on p "To enrich screen reader interactions, please activate Accessibility in Grammarl…" at bounding box center [302, 83] width 260 height 6
click at [215, 83] on p "To enrich screen reader interactions, please activate Accessibility in Grammarl…" at bounding box center [302, 83] width 260 height 6
click at [194, 77] on strong "Let's focus on the baby whose age you selected in the first question in the nex…" at bounding box center [269, 78] width 195 height 6
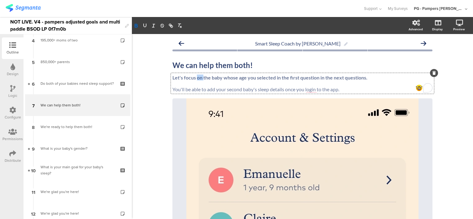
click at [194, 77] on strong "Let's focus on the baby whose age you selected in the first question in the nex…" at bounding box center [269, 78] width 195 height 6
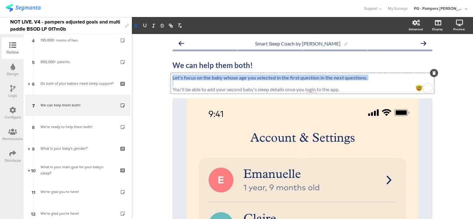
click at [194, 77] on strong "Let's focus on the baby whose age you selected in the first question in the nex…" at bounding box center [269, 78] width 195 height 6
click at [201, 79] on strong "Let's focus on the baby whose age you selected in the first question in the nex…" at bounding box center [269, 78] width 195 height 6
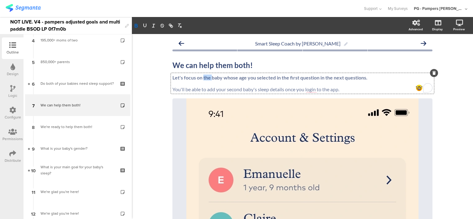
click at [201, 79] on strong "Let's focus on the baby whose age you selected in the first question in the nex…" at bounding box center [269, 78] width 195 height 6
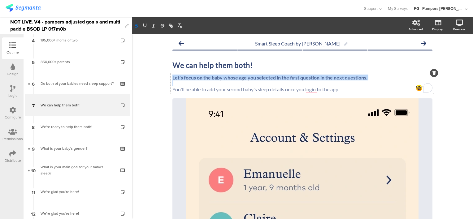
click at [201, 79] on strong "Let's focus on the baby whose age you selected in the first question in the nex…" at bounding box center [269, 78] width 195 height 6
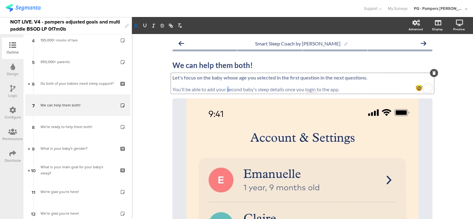
click at [226, 87] on p "You'll be able to add your second baby's sleep details once you login to the ap…" at bounding box center [302, 89] width 260 height 6
click at [197, 82] on p "To enrich screen reader interactions, please activate Accessibility in Grammarl…" at bounding box center [302, 83] width 260 height 6
click at [175, 78] on strong "Let's focus on the baby whose age you selected in the first question in the nex…" at bounding box center [269, 78] width 195 height 6
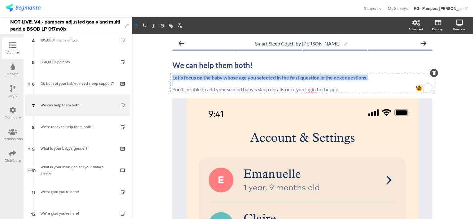
click at [175, 78] on strong "Let's focus on the baby whose age you selected in the first question in the nex…" at bounding box center [269, 78] width 195 height 6
click at [216, 78] on strong "Let's focus on the baby whose age you selected in the first question in the nex…" at bounding box center [269, 78] width 195 height 6
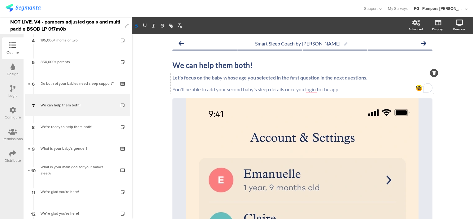
click at [252, 78] on strong "Let's focus on the baby whose age you selected in the first question in the nex…" at bounding box center [269, 78] width 195 height 6
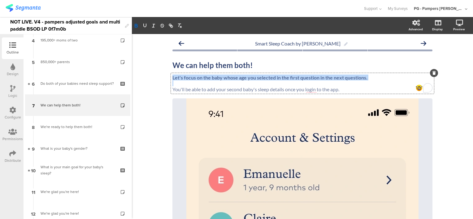
click at [252, 78] on strong "Let's focus on the baby whose age you selected in the first question in the nex…" at bounding box center [269, 78] width 195 height 6
click at [304, 78] on strong "Let's focus on the baby whose age you selected in the first question in the nex…" at bounding box center [269, 78] width 195 height 6
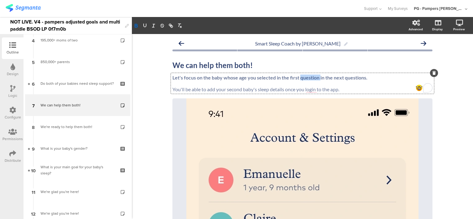
click at [304, 78] on strong "Let's focus on the baby whose age you selected in the first question in the nex…" at bounding box center [269, 78] width 195 height 6
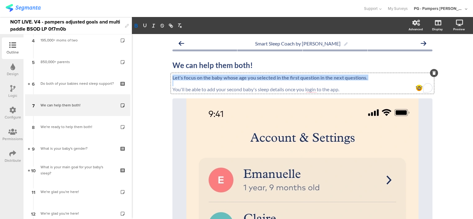
click at [304, 78] on strong "Let's focus on the baby whose age you selected in the first question in the nex…" at bounding box center [269, 78] width 195 height 6
click at [358, 78] on strong "Let's focus on the baby whose age you selected in the first question in the nex…" at bounding box center [269, 78] width 195 height 6
drag, startPoint x: 381, startPoint y: 78, endPoint x: 171, endPoint y: 79, distance: 210.4
click at [172, 79] on p "Let's focus on the baby whose age you selected in the first question in the nex…" at bounding box center [302, 78] width 260 height 6
click at [205, 79] on strong "Let's focus on the baby whose age you selected in the first question in the nex…" at bounding box center [269, 78] width 195 height 6
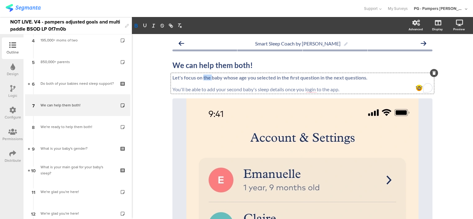
click at [205, 79] on strong "Let's focus on the baby whose age you selected in the first question in the nex…" at bounding box center [269, 78] width 195 height 6
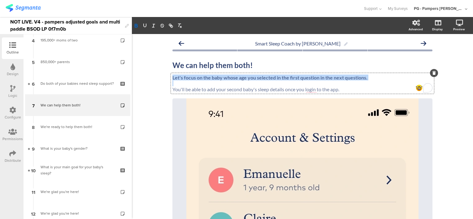
click at [205, 79] on strong "Let's focus on the baby whose age you selected in the first question in the nex…" at bounding box center [269, 78] width 195 height 6
click at [248, 78] on strong "Let's focus on the baby whose age you selected in the first question in the nex…" at bounding box center [269, 78] width 195 height 6
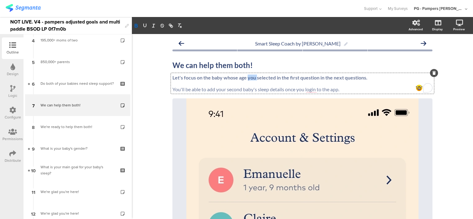
click at [248, 78] on strong "Let's focus on the baby whose age you selected in the first question in the nex…" at bounding box center [269, 78] width 195 height 6
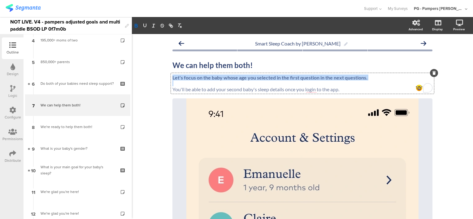
click at [248, 78] on strong "Let's focus on the baby whose age you selected in the first question in the nex…" at bounding box center [269, 78] width 195 height 6
click at [334, 85] on p "To enrich screen reader interactions, please activate Accessibility in Grammarl…" at bounding box center [302, 83] width 260 height 6
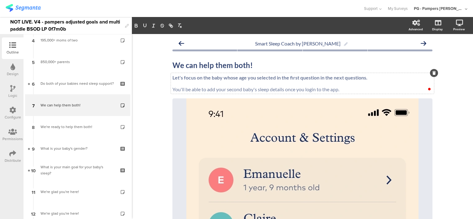
click at [446, 106] on div "Smart Sleep Coach by Pampers We can help them both! We can help them both! Let'…" at bounding box center [302, 195] width 341 height 323
click at [349, 84] on p "To enrich screen reader interactions, please activate Accessibility in Grammarl…" at bounding box center [302, 83] width 260 height 6
click at [155, 92] on div "Smart Sleep Coach by Pampers We can help them both! We can help them both! Let'…" at bounding box center [302, 195] width 341 height 323
click at [199, 84] on p "To enrich screen reader interactions, please activate Accessibility in Grammarl…" at bounding box center [302, 83] width 260 height 6
click at [181, 89] on p "You'll be able to add your second baby's sleep details once you login to the ap…" at bounding box center [302, 89] width 260 height 6
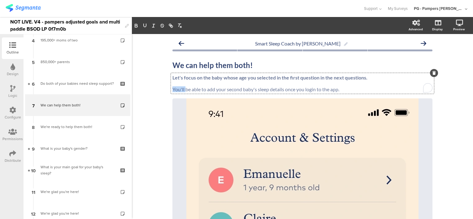
click at [181, 89] on p "You'll be able to add your second baby's sleep details once you login to the ap…" at bounding box center [302, 89] width 260 height 6
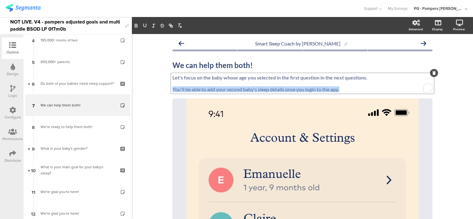
click at [181, 89] on p "You'll be able to add your second baby's sleep details once you login to the ap…" at bounding box center [302, 89] width 260 height 6
click at [251, 89] on p "You'll be able to add your second baby's sleep details once you login to the ap…" at bounding box center [302, 89] width 260 height 6
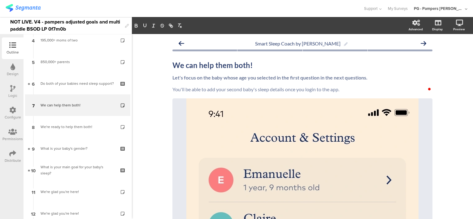
click at [155, 91] on div "Smart Sleep Coach by Pampers We can help them both! We can help them both! Let'…" at bounding box center [302, 195] width 341 height 323
click at [188, 90] on p "You'll be able to add your second baby's sleep details once you login to the ap…" at bounding box center [302, 89] width 260 height 6
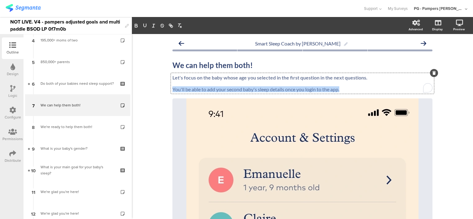
click at [188, 90] on p "You'll be able to add your second baby's sleep details once you login to the ap…" at bounding box center [302, 89] width 260 height 6
click at [248, 90] on p "You'll be able to add your second baby's sleep details once you login to the ap…" at bounding box center [302, 89] width 260 height 6
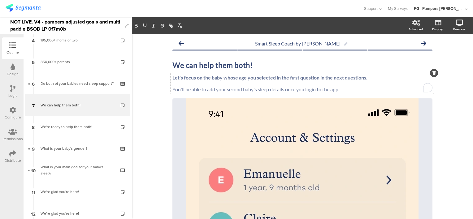
click at [248, 90] on p "You'll be able to add your second baby's sleep details once you login to the ap…" at bounding box center [302, 89] width 260 height 6
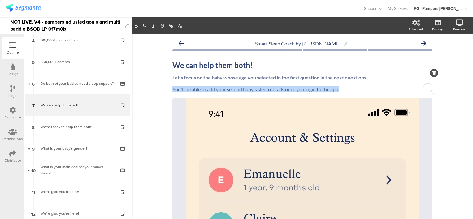
click at [342, 89] on p "You'll be able to add your second baby's sleep details once you login to the ap…" at bounding box center [302, 89] width 260 height 6
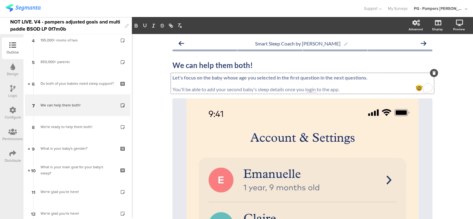
click at [444, 121] on div "Smart Sleep Coach by Pampers We can help them both! We can help them both! Let'…" at bounding box center [302, 195] width 341 height 323
click at [347, 91] on div "Let's focus on the baby whose age you selected in the first question in the nex…" at bounding box center [302, 83] width 263 height 21
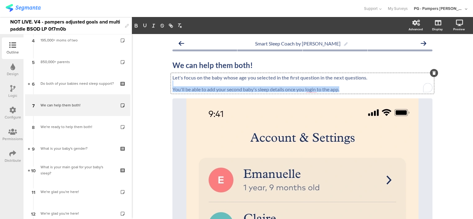
drag, startPoint x: 352, startPoint y: 91, endPoint x: 175, endPoint y: 84, distance: 177.7
click at [175, 84] on div "Let's focus on the baby whose age you selected in the first question in the nex…" at bounding box center [302, 84] width 260 height 18
click at [211, 84] on p "To enrich screen reader interactions, please activate Accessibility in Grammarl…" at bounding box center [302, 83] width 260 height 6
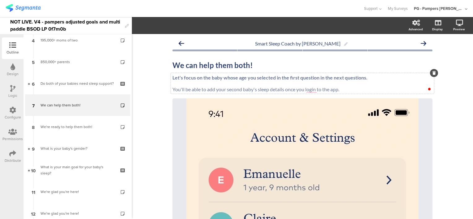
click at [170, 84] on div "Smart Sleep Coach by Pampers We can help them both! We can help them both! Let'…" at bounding box center [302, 195] width 272 height 323
click at [187, 84] on p "To enrich screen reader interactions, please activate Accessibility in Grammarl…" at bounding box center [302, 83] width 260 height 6
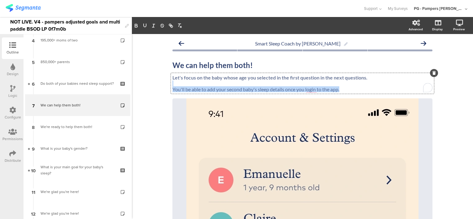
drag, startPoint x: 175, startPoint y: 84, endPoint x: 351, endPoint y: 87, distance: 176.1
click at [351, 87] on div "Let's focus on the baby whose age you selected in the first question in the nex…" at bounding box center [302, 84] width 260 height 18
click at [351, 87] on p "You'll be able to add your second baby's sleep details once you login to the ap…" at bounding box center [302, 89] width 260 height 6
drag, startPoint x: 353, startPoint y: 88, endPoint x: 179, endPoint y: 83, distance: 174.0
click at [179, 83] on div "Let's focus on the baby whose age you selected in the first question in the nex…" at bounding box center [302, 84] width 260 height 18
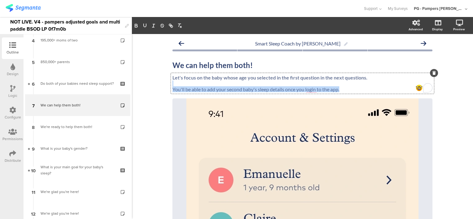
click at [179, 83] on p "To enrich screen reader interactions, please activate Accessibility in Grammarl…" at bounding box center [302, 83] width 260 height 6
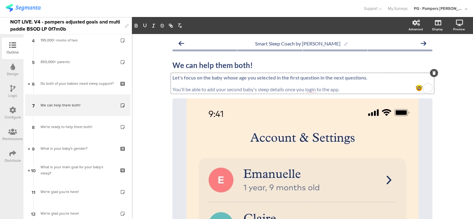
click at [171, 83] on div "Let's focus on the baby whose age you selected in the first question in the nex…" at bounding box center [302, 83] width 263 height 21
click at [173, 84] on p "To enrich screen reader interactions, please activate Accessibility in Grammarl…" at bounding box center [302, 83] width 260 height 6
click at [157, 84] on div "Smart Sleep Coach by Pampers We can help them both! We can help them both! Let'…" at bounding box center [302, 195] width 341 height 323
click at [202, 83] on div "Let's focus on the baby whose age you selected in the first question in the nex…" at bounding box center [302, 83] width 263 height 21
click at [343, 85] on p "To enrich screen reader interactions, please activate Accessibility in Grammarl…" at bounding box center [302, 83] width 260 height 6
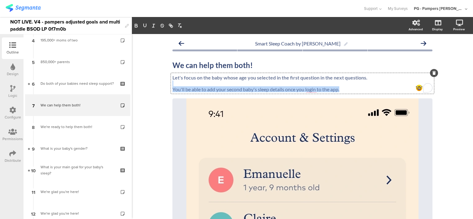
drag, startPoint x: 348, startPoint y: 89, endPoint x: 171, endPoint y: 84, distance: 177.1
click at [172, 84] on div "Let's focus on the baby whose age you selected in the first question in the nex…" at bounding box center [302, 84] width 260 height 18
click at [184, 83] on p "To enrich screen reader interactions, please activate Accessibility in Grammarl…" at bounding box center [302, 83] width 260 height 6
drag, startPoint x: 179, startPoint y: 83, endPoint x: 351, endPoint y: 91, distance: 171.6
click at [351, 91] on div "Let's focus on the baby whose age you selected in the first question in the nex…" at bounding box center [302, 84] width 260 height 18
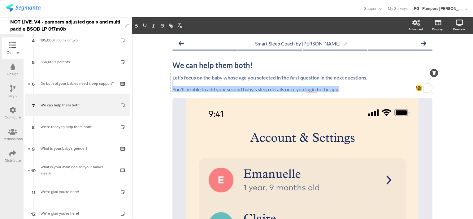
click at [357, 89] on p "You'll be able to add your second baby's sleep details once you login to the ap…" at bounding box center [302, 89] width 260 height 6
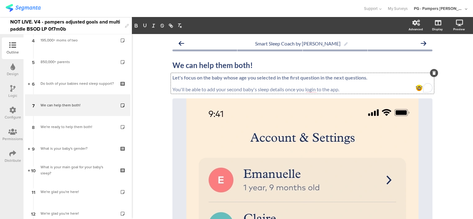
click at [360, 89] on p "You'll be able to add your second baby's sleep details once you login to the ap…" at bounding box center [302, 89] width 260 height 6
click at [348, 83] on p "To enrich screen reader interactions, please activate Accessibility in Grammarl…" at bounding box center [302, 83] width 260 height 6
click at [190, 88] on p "You'll be able to add your second baby's sleep details once you login to the ap…" at bounding box center [302, 89] width 260 height 6
click at [209, 87] on p "You'll be able to add your second baby's sleep details once you login to the ap…" at bounding box center [302, 89] width 260 height 6
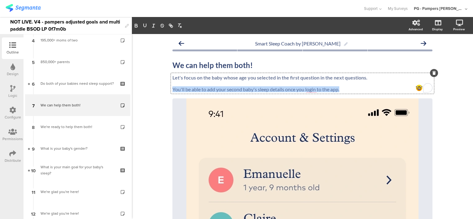
click at [209, 87] on p "You'll be able to add your second baby's sleep details once you login to the ap…" at bounding box center [302, 89] width 260 height 6
click at [243, 89] on p "You'll be able to add your second baby's sleep details once you login to the ap…" at bounding box center [302, 89] width 260 height 6
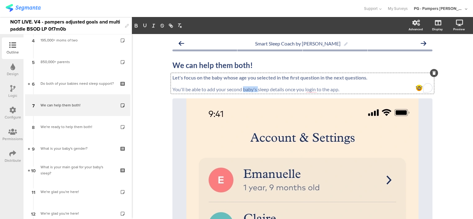
click at [243, 89] on p "You'll be able to add your second baby's sleep details once you login to the ap…" at bounding box center [302, 89] width 260 height 6
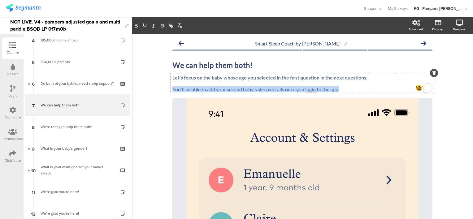
click at [243, 89] on p "You'll be able to add your second baby's sleep details once you login to the ap…" at bounding box center [302, 89] width 260 height 6
click at [269, 88] on p "You'll be able to add your second baby's sleep details once you login to the ap…" at bounding box center [302, 89] width 260 height 6
click at [313, 91] on p "You'll be able to add your second baby's sleep details once you login to the ap…" at bounding box center [302, 89] width 260 height 6
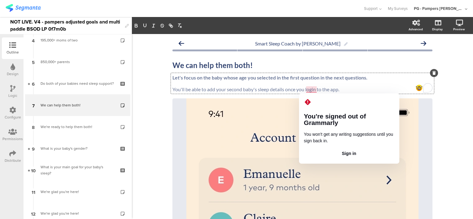
click at [342, 90] on p "You'll be able to add your second baby's sleep details once you login to the ap…" at bounding box center [302, 89] width 260 height 6
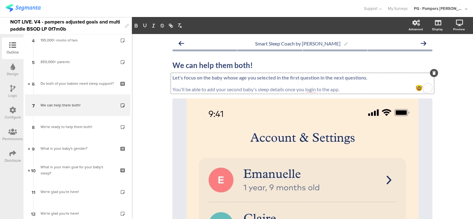
click at [233, 81] on p "To enrich screen reader interactions, please activate Accessibility in Grammarl…" at bounding box center [302, 83] width 260 height 6
click at [157, 104] on div "Smart Sleep Coach by Pampers We can help them both! We can help them both! Let'…" at bounding box center [302, 195] width 341 height 323
click at [191, 83] on div "Let's focus on the baby whose age you selected in the first question in the nex…" at bounding box center [302, 83] width 263 height 21
click at [226, 87] on p "You'll be able to add your second baby's sleep details once you login to the ap…" at bounding box center [302, 89] width 260 height 6
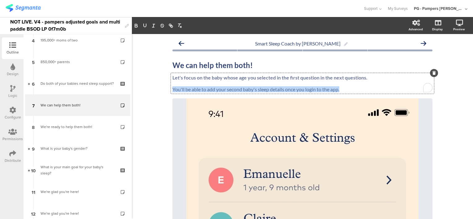
click at [226, 87] on p "You'll be able to add your second baby's sleep details once you login to the ap…" at bounding box center [302, 89] width 260 height 6
click at [264, 88] on p "You'll be able to add your second baby's sleep details once you login to the ap…" at bounding box center [302, 89] width 260 height 6
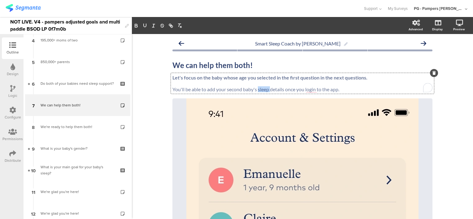
click at [264, 88] on p "You'll be able to add your second baby's sleep details once you login to the ap…" at bounding box center [302, 89] width 260 height 6
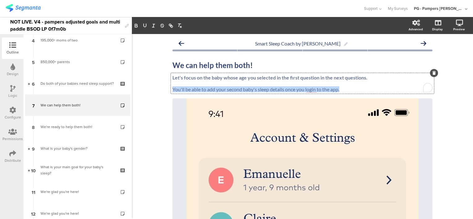
click at [264, 88] on p "You'll be able to add your second baby's sleep details once you login to the ap…" at bounding box center [302, 89] width 260 height 6
click at [347, 87] on p "You'll be able to add your second baby's sleep details once you login to the ap…" at bounding box center [302, 89] width 260 height 6
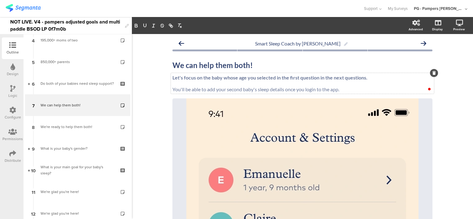
click at [448, 108] on div "Smart Sleep Coach by Pampers We can help them both! We can help them both! Let'…" at bounding box center [302, 195] width 341 height 323
click at [353, 92] on div "Let's focus on the baby whose age you selected in the first question in the nex…" at bounding box center [302, 83] width 263 height 21
click at [353, 90] on p "You'll be able to add your second baby's sleep details once you login to the ap…" at bounding box center [302, 89] width 260 height 6
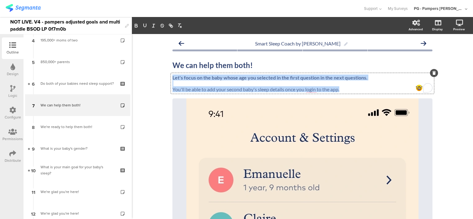
drag, startPoint x: 361, startPoint y: 89, endPoint x: 165, endPoint y: 77, distance: 196.5
click at [166, 77] on div "Smart Sleep Coach by Pampers We can help them both! We can help them both! Let'…" at bounding box center [302, 195] width 272 height 323
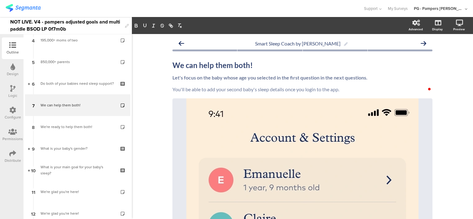
click at [161, 100] on div "Smart Sleep Coach by Pampers We can help them both! We can help them both! Let'…" at bounding box center [302, 195] width 341 height 323
click at [176, 84] on p "To enrich screen reader interactions, please activate Accessibility in Grammarl…" at bounding box center [302, 83] width 260 height 6
click at [347, 82] on p "To enrich screen reader interactions, please activate Accessibility in Grammarl…" at bounding box center [302, 83] width 260 height 6
click at [362, 89] on p "You'll be able to add your second baby's sleep details once you login to the ap…" at bounding box center [302, 89] width 260 height 6
click at [366, 89] on p "You'll be able to add your second baby's sleep details once you login to the ap…" at bounding box center [302, 89] width 260 height 6
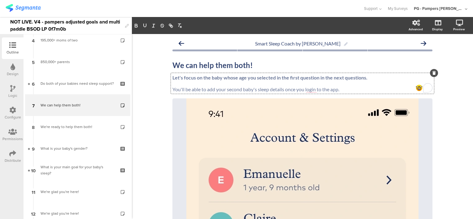
click at [326, 84] on p "To enrich screen reader interactions, please activate Accessibility in Grammarl…" at bounding box center [302, 83] width 260 height 6
click at [360, 91] on p "You'll be able to add your second baby's sleep details once you login to the ap…" at bounding box center [302, 89] width 260 height 6
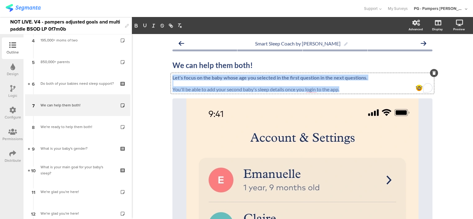
drag, startPoint x: 357, startPoint y: 89, endPoint x: 169, endPoint y: 77, distance: 188.8
click at [171, 77] on div "Let's focus on the baby whose age you selected in the first question in the nex…" at bounding box center [302, 83] width 263 height 21
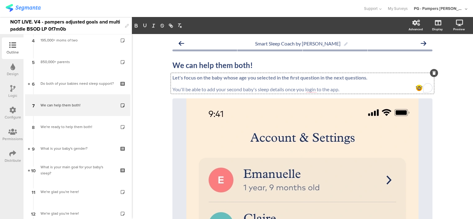
click at [155, 100] on div "Smart Sleep Coach by Pampers We can help them both! We can help them both! Let'…" at bounding box center [302, 195] width 341 height 323
click at [183, 88] on div "Let's focus on the baby whose age you selected in the first question in the nex…" at bounding box center [302, 83] width 263 height 21
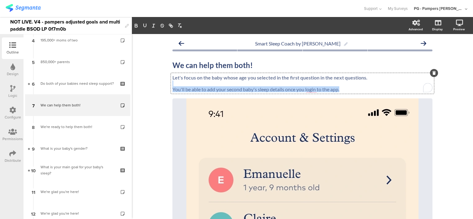
drag, startPoint x: 183, startPoint y: 84, endPoint x: 352, endPoint y: 91, distance: 169.1
click at [352, 91] on div "Let's focus on the baby whose age you selected in the first question in the nex…" at bounding box center [302, 84] width 260 height 18
click at [352, 91] on p "You'll be able to add your second baby's sleep details once you login to the ap…" at bounding box center [302, 89] width 260 height 6
drag, startPoint x: 354, startPoint y: 89, endPoint x: 186, endPoint y: 83, distance: 168.1
click at [186, 83] on div "Let's focus on the baby whose age you selected in the first question in the nex…" at bounding box center [302, 84] width 260 height 18
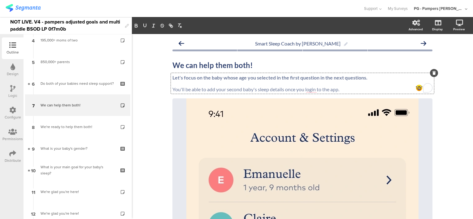
click at [155, 106] on div "Smart Sleep Coach by Pampers We can help them both! We can help them both! Let'…" at bounding box center [302, 195] width 341 height 323
click at [186, 85] on div "Let's focus on the baby whose age you selected in the first question in the nex…" at bounding box center [302, 83] width 263 height 21
click at [261, 78] on strong "Let's focus on the baby whose age you selected in the first question in the nex…" at bounding box center [269, 78] width 195 height 6
click at [341, 84] on p "To enrich screen reader interactions, please activate Accessibility in Grammarl…" at bounding box center [302, 83] width 260 height 6
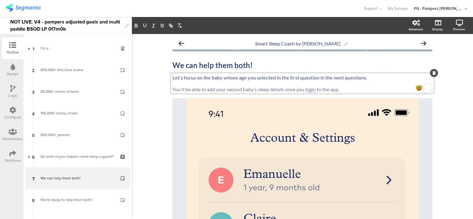
click at [210, 79] on strong "Let's focus on the baby whose age you selected in the first question in the nex…" at bounding box center [269, 78] width 195 height 6
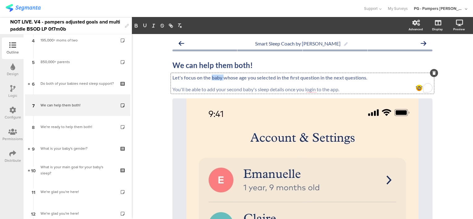
click at [210, 79] on strong "Let's focus on the baby whose age you selected in the first question in the nex…" at bounding box center [269, 78] width 195 height 6
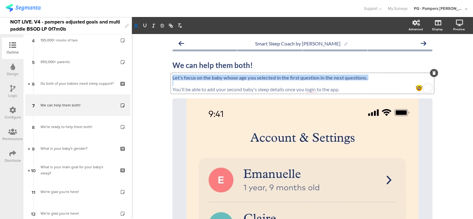
click at [210, 79] on strong "Let's focus on the baby whose age you selected in the first question in the nex…" at bounding box center [269, 78] width 195 height 6
click at [205, 83] on p "To enrich screen reader interactions, please activate Accessibility in Grammarl…" at bounding box center [302, 83] width 260 height 6
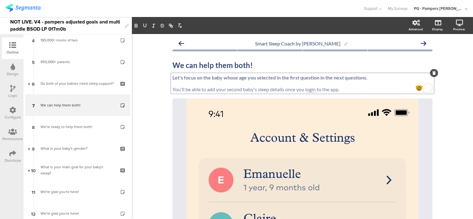
click at [442, 106] on div "Smart Sleep Coach by Pampers We can help them both! We can help them both! Let'…" at bounding box center [302, 195] width 341 height 323
click at [274, 75] on strong "Let's focus on the baby whose age you selected in the first question in the nex…" at bounding box center [269, 78] width 195 height 6
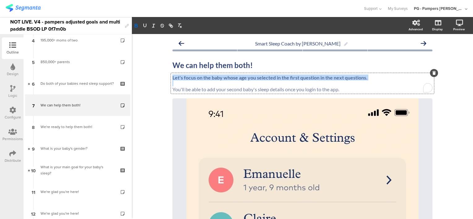
click at [274, 75] on strong "Let's focus on the baby whose age you selected in the first question in the nex…" at bounding box center [269, 78] width 195 height 6
click at [312, 76] on strong "Let's focus on the baby whose age you selected in the first question in the nex…" at bounding box center [269, 78] width 195 height 6
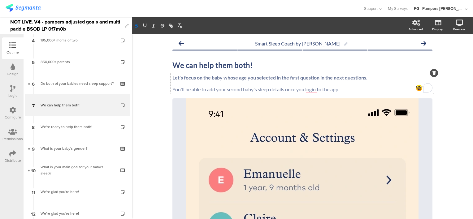
click at [147, 103] on div "Smart Sleep Coach by Pampers We can help them both! We can help them both! Let'…" at bounding box center [302, 195] width 341 height 323
click at [199, 82] on p "To enrich screen reader interactions, please activate Accessibility in Grammarl…" at bounding box center [302, 83] width 260 height 6
click at [285, 84] on p "To enrich screen reader interactions, please activate Accessibility in Grammarl…" at bounding box center [302, 83] width 260 height 6
drag, startPoint x: 274, startPoint y: 78, endPoint x: 316, endPoint y: 77, distance: 42.7
click at [316, 77] on strong "Let's focus on the baby whose age you selected in the first question in the nex…" at bounding box center [269, 78] width 195 height 6
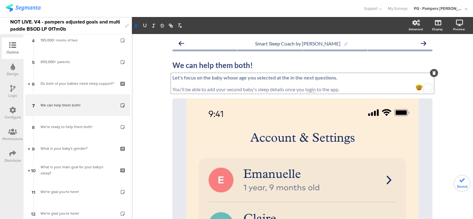
click at [191, 77] on strong "Let's focus on the baby whose age you selected at the in the next questions." at bounding box center [254, 78] width 165 height 6
click at [192, 78] on strong "Let's focus on the baby whose age you selected at the in the next questions." at bounding box center [254, 78] width 165 height 6
drag, startPoint x: 195, startPoint y: 79, endPoint x: 170, endPoint y: 76, distance: 24.9
click at [172, 76] on strong "Let's focus on the baby whose age you selected at the in the next questions." at bounding box center [254, 78] width 165 height 6
click at [195, 77] on strong "Let's focus on the baby whose age you selected at the in the next questions." at bounding box center [254, 78] width 165 height 6
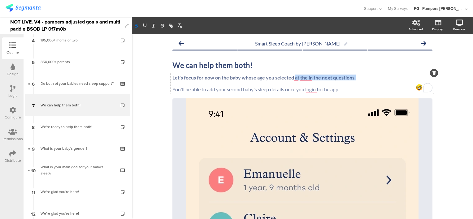
drag, startPoint x: 292, startPoint y: 80, endPoint x: 356, endPoint y: 79, distance: 63.7
click at [356, 79] on p "Let's focus for now on the baby whose age you selected at the in the next quest…" at bounding box center [302, 78] width 260 height 6
drag, startPoint x: 212, startPoint y: 78, endPoint x: 193, endPoint y: 77, distance: 18.9
click at [193, 77] on strong "Let's focus for now on the baby whose age you selected in the first step." at bounding box center [250, 78] width 157 height 6
click at [333, 77] on p "Let's focus for now on the baby whose age you selected in the first step." at bounding box center [302, 78] width 260 height 6
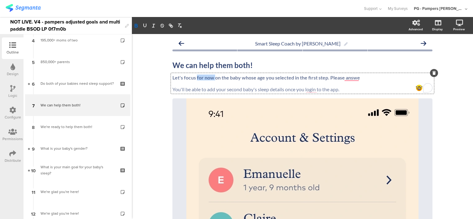
drag, startPoint x: 213, startPoint y: 79, endPoint x: 194, endPoint y: 80, distance: 18.6
click at [194, 80] on strong "Let's focus for now on the baby whose age you selected in the first step. Pleas…" at bounding box center [266, 78] width 188 height 6
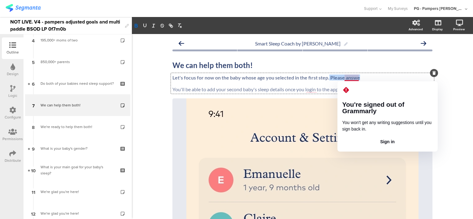
drag, startPoint x: 356, startPoint y: 78, endPoint x: 325, endPoint y: 76, distance: 31.0
click at [325, 76] on strong "Let's focus for now on the baby whose age you selected in the first step. Pleas…" at bounding box center [266, 78] width 188 height 6
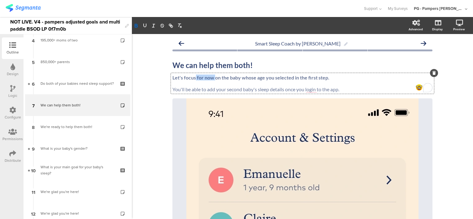
drag, startPoint x: 212, startPoint y: 78, endPoint x: 193, endPoint y: 77, distance: 19.2
click at [193, 77] on strong "Let's focus for now on the baby whose age you selected in the first step." at bounding box center [250, 78] width 157 height 6
click at [308, 77] on p "Let's focus on the baby whose age you selected in the first step." at bounding box center [302, 78] width 260 height 6
drag, startPoint x: 341, startPoint y: 79, endPoint x: 308, endPoint y: 77, distance: 32.9
click at [308, 77] on p "Let's focus on the baby whose age you selected in the first step - please answ" at bounding box center [302, 78] width 260 height 6
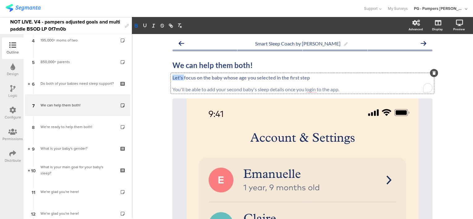
drag, startPoint x: 181, startPoint y: 77, endPoint x: 170, endPoint y: 76, distance: 11.2
click at [171, 76] on div "Let's focus on the baby whose age you selected in the first step You'll be able…" at bounding box center [302, 83] width 263 height 21
click at [314, 77] on p "We'll focus on the baby whose age you selected in the first step" at bounding box center [302, 78] width 260 height 6
drag, startPoint x: 182, startPoint y: 77, endPoint x: 176, endPoint y: 77, distance: 5.6
click at [176, 77] on strong "We'll focus on the baby whose age you selected in the first step" at bounding box center [241, 78] width 138 height 6
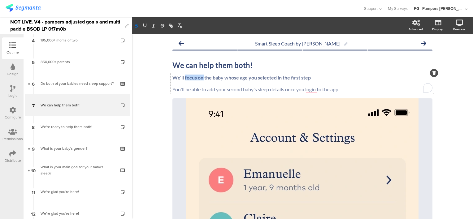
drag, startPoint x: 202, startPoint y: 79, endPoint x: 182, endPoint y: 78, distance: 19.8
click at [182, 78] on strong "We'll focus on the baby whose age you selected in the first step" at bounding box center [241, 78] width 138 height 6
click at [326, 72] on span "We can help them both! We can help them both! We'll start with the baby whose a…" at bounding box center [302, 77] width 260 height 32
click at [319, 79] on p "We'll start with the baby whose age you selected in the first step" at bounding box center [302, 78] width 260 height 6
click at [313, 78] on p "We'll start with the baby whose age you selected in the first step" at bounding box center [302, 78] width 260 height 6
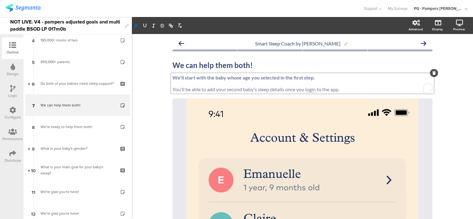
click at [228, 84] on p "To enrich screen reader interactions, please activate Accessibility in Grammarl…" at bounding box center [302, 83] width 260 height 6
click at [268, 77] on strong "We'll start with the baby whose age you selected in the first step." at bounding box center [243, 78] width 142 height 6
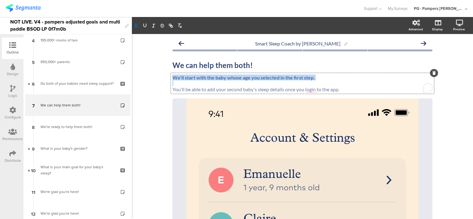
click at [268, 77] on strong "We'll start with the baby whose age you selected in the first step." at bounding box center [243, 78] width 142 height 6
click at [207, 75] on strong "We'll start with the baby whose age you selected in the first step." at bounding box center [243, 78] width 142 height 6
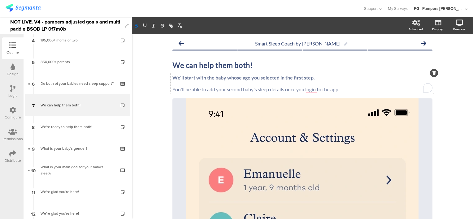
click at [198, 78] on strong "We'll start with the baby whose age you selected in the first step." at bounding box center [243, 78] width 142 height 6
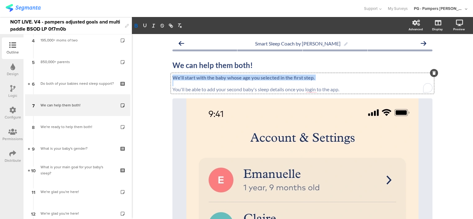
click at [198, 78] on strong "We'll start with the baby whose age you selected in the first step." at bounding box center [243, 78] width 142 height 6
click at [257, 77] on strong "We'll start with the baby whose age you selected in the first step." at bounding box center [243, 78] width 142 height 6
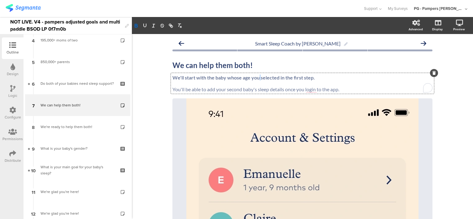
click at [257, 77] on strong "We'll start with the baby whose age you selected in the first step." at bounding box center [243, 78] width 142 height 6
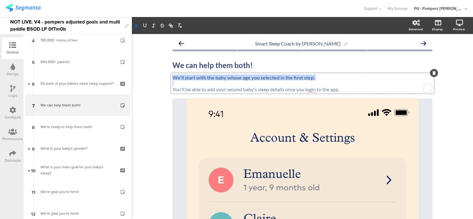
click at [257, 77] on strong "We'll start with the baby whose age you selected in the first step." at bounding box center [243, 78] width 142 height 6
click at [318, 76] on p "We'll start with the baby whose age you selected in the first step." at bounding box center [302, 78] width 260 height 6
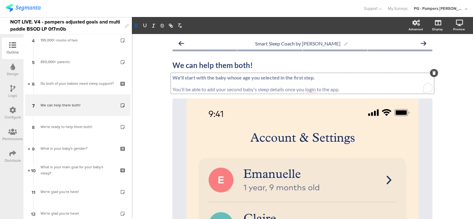
click at [324, 74] on div "We'll start with the baby whose age you selected in the first step. You'll be a…" at bounding box center [302, 83] width 263 height 21
click at [323, 78] on p "We'll start with the baby whose age you selected in the first step." at bounding box center [302, 78] width 260 height 6
click at [205, 78] on strong "We'll start with the baby whose age you selected in the first step." at bounding box center [243, 78] width 142 height 6
click at [312, 77] on strong "We'll start with the baby whose age you selected in the first step." at bounding box center [243, 78] width 142 height 6
click at [321, 77] on p "We'll start with the baby whose age you selected in the first step." at bounding box center [302, 78] width 260 height 6
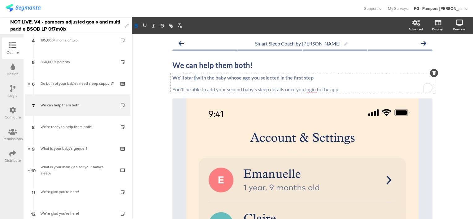
click at [193, 77] on strong "We'll start with the baby whose age you selected in the first step" at bounding box center [242, 78] width 141 height 6
click at [194, 77] on strong "We'll start with the baby whose age you selected in the first step" at bounding box center [242, 78] width 141 height 6
click at [206, 76] on strong "We'll start with the baby whose age you selected in the first step" at bounding box center [242, 78] width 141 height 6
click at [203, 77] on strong "We'll start with the baby whose age you selected in the first step" at bounding box center [242, 78] width 141 height 6
click at [193, 77] on strong "We'll start with the baby whose age you selected in the first step" at bounding box center [242, 78] width 141 height 6
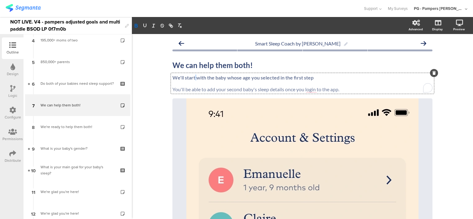
click at [193, 77] on strong "We'll start with the baby whose age you selected in the first step" at bounding box center [242, 78] width 141 height 6
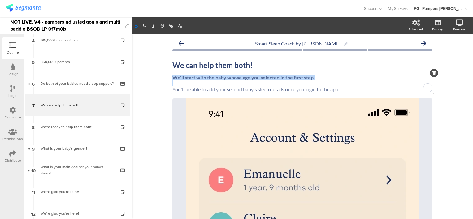
click at [193, 77] on strong "We'll start with the baby whose age you selected in the first step" at bounding box center [242, 78] width 141 height 6
drag, startPoint x: 218, startPoint y: 77, endPoint x: 188, endPoint y: 85, distance: 31.2
click at [188, 85] on p "To enrich screen reader interactions, please activate Accessibility in Grammarl…" at bounding box center [302, 83] width 260 height 6
click at [206, 83] on p "To enrich screen reader interactions, please activate Accessibility in Grammarl…" at bounding box center [302, 83] width 260 height 6
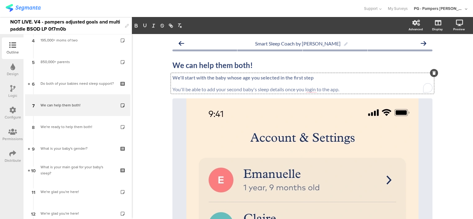
click at [194, 77] on strong "We'll start with the baby whose age you selected in the first step" at bounding box center [242, 78] width 141 height 6
click at [310, 77] on strong "We'll start with the baby whose age you selected in the first step" at bounding box center [242, 78] width 141 height 6
click at [204, 77] on strong "We'll start with the baby whose age you selected in the first step." at bounding box center [243, 78] width 142 height 6
click at [324, 79] on p "We'll start with the baby whose age you selected in the first step." at bounding box center [302, 78] width 260 height 6
click at [192, 88] on p "You'll be able to add your second baby's sleep details once you login to the ap…" at bounding box center [302, 89] width 260 height 6
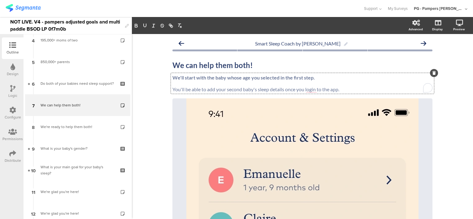
click at [239, 88] on p "You'll be able to add your second baby's sleep details once you login to the ap…" at bounding box center [302, 89] width 260 height 6
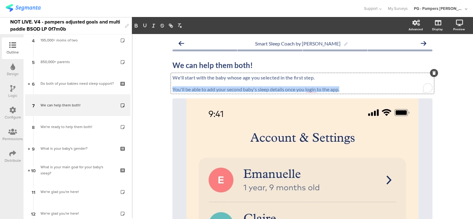
click at [239, 88] on p "You'll be able to add your second baby's sleep details once you login to the ap…" at bounding box center [302, 89] width 260 height 6
click at [203, 88] on p "You'll be able to add your second baby's sleep details once you login to the ap…" at bounding box center [302, 89] width 260 height 6
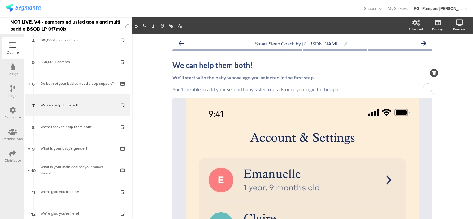
click at [226, 90] on p "You'll be able to add your second baby's sleep details once you login to the ap…" at bounding box center [302, 89] width 260 height 6
click at [257, 90] on p "You'll be able to add your second baby's sleep details once you login to the ap…" at bounding box center [302, 89] width 260 height 6
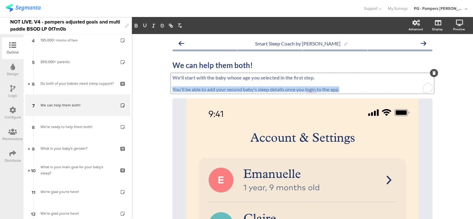
click at [257, 90] on p "You'll be able to add your second baby's sleep details once you login to the ap…" at bounding box center [302, 89] width 260 height 6
click at [281, 89] on p "You'll be able to add your second baby's sleep details once you login to the ap…" at bounding box center [302, 89] width 260 height 6
drag, startPoint x: 283, startPoint y: 90, endPoint x: 255, endPoint y: 88, distance: 28.6
click at [255, 88] on p "You'll be able to add your second baby's sleep details once you login to the ap…" at bounding box center [302, 89] width 260 height 6
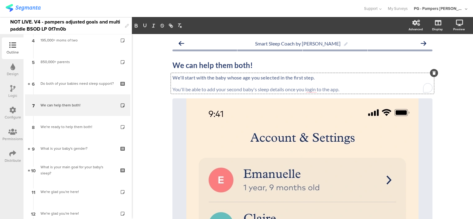
click at [296, 89] on p "You'll be able to add your second baby's sleep details once you login to the ap…" at bounding box center [302, 89] width 260 height 6
click at [317, 77] on p "We'll start with the baby whose age you selected in the first step." at bounding box center [302, 78] width 260 height 6
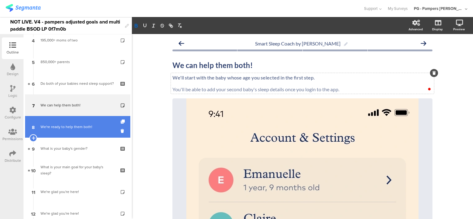
click at [78, 121] on link "8 We're ready to help them both!" at bounding box center [77, 127] width 105 height 22
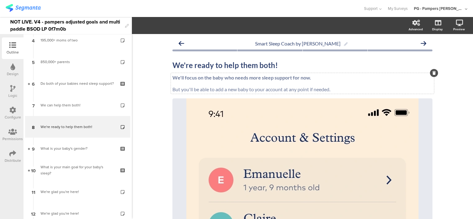
click at [304, 78] on strong "We'll focus on the baby who needs more sleep support for now." at bounding box center [241, 78] width 139 height 6
click at [324, 79] on p "We'll focus on the baby who needs more sleep support for now." at bounding box center [302, 78] width 260 height 6
click at [251, 77] on strong "We'll focus on the baby who needs more sleep support for now." at bounding box center [241, 78] width 139 height 6
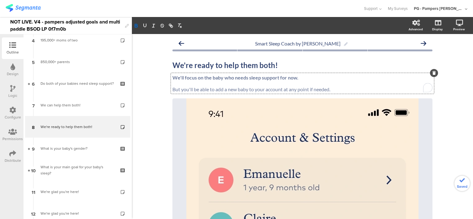
click at [150, 85] on div "Smart Sleep Coach by Pampers We're ready to help them both! We're ready to help…" at bounding box center [302, 195] width 341 height 323
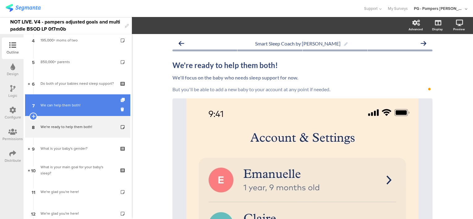
click at [65, 108] on div "We can help them both!" at bounding box center [78, 105] width 74 height 6
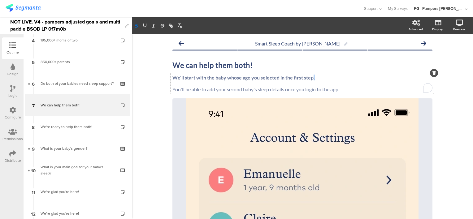
click at [311, 77] on div "We'll start with the baby whose age you selected in the first step. You'll be a…" at bounding box center [302, 83] width 263 height 21
click at [322, 78] on p "We'll start with the baby whose age you selected in the first step." at bounding box center [302, 78] width 260 height 6
click at [323, 77] on p "We'll start with the baby whose age you selected in the first step." at bounding box center [302, 78] width 260 height 6
click at [318, 78] on p "We'll start with the baby whose age you selected in the first step." at bounding box center [302, 78] width 260 height 6
click at [208, 82] on p "To enrich screen reader interactions, please activate Accessibility in Grammarl…" at bounding box center [302, 83] width 260 height 6
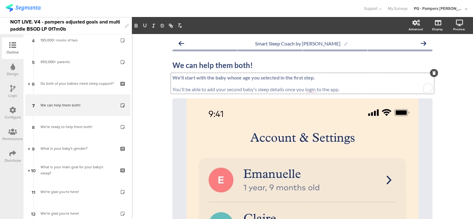
click at [245, 79] on strong "We'll start with the baby whose age you selected in the first step." at bounding box center [243, 78] width 142 height 6
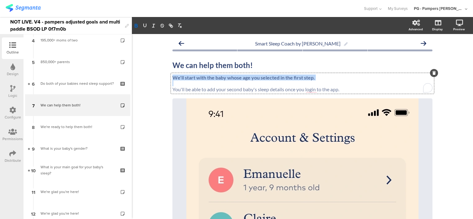
click at [245, 79] on strong "We'll start with the baby whose age you selected in the first step." at bounding box center [243, 78] width 142 height 6
click at [281, 79] on strong "We'll start with the baby whose age you selected in the first step." at bounding box center [243, 78] width 142 height 6
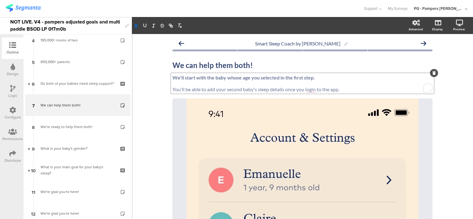
click at [314, 79] on p "We'll start with the baby whose age you selected in the first step." at bounding box center [302, 78] width 260 height 6
click at [195, 76] on strong "We'll start with the baby whose age you selected in the first step." at bounding box center [243, 78] width 142 height 6
click at [331, 79] on p "We'll start with the baby whose age you selected in the first step." at bounding box center [302, 78] width 260 height 6
click at [449, 54] on icon at bounding box center [451, 56] width 5 height 8
click at [197, 76] on strong "We'll start with the baby whose age you selected in the first step." at bounding box center [243, 78] width 142 height 6
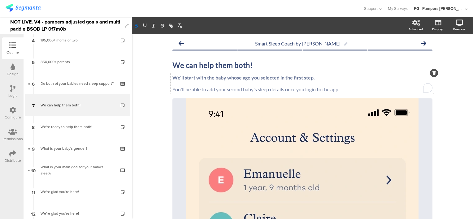
click at [195, 78] on strong "We'll start with the baby whose age you selected in the first step." at bounding box center [243, 78] width 142 height 6
click at [320, 77] on strong "We'll start by answering the next questions with the sleep details of the baby …" at bounding box center [300, 78] width 257 height 6
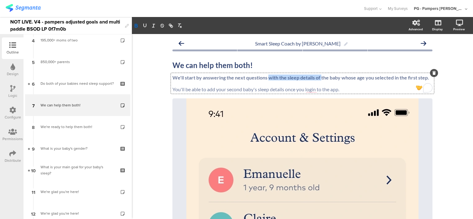
drag, startPoint x: 319, startPoint y: 77, endPoint x: 265, endPoint y: 80, distance: 53.3
click at [265, 80] on strong "We'll start by answering the next questions with the sleep details of the baby …" at bounding box center [300, 78] width 257 height 6
click at [344, 83] on p "To enrich screen reader interactions, please activate Accessibility in Grammarl…" at bounding box center [302, 83] width 260 height 6
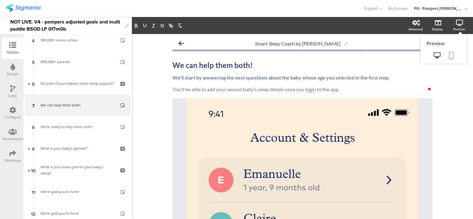
click at [449, 54] on icon at bounding box center [451, 56] width 5 height 8
click at [222, 78] on div "We'll start by answering the next questions about the baby whose age you select…" at bounding box center [302, 83] width 263 height 21
click at [193, 78] on strong "We'll start by answering the next questions about the baby whose age you select…" at bounding box center [280, 78] width 217 height 6
click at [233, 79] on strong "We'll start by answering the next questions about the baby whose age you select…" at bounding box center [280, 78] width 217 height 6
click at [191, 78] on strong "We'll start by answering the next questions about the baby whose age you select…" at bounding box center [280, 78] width 217 height 6
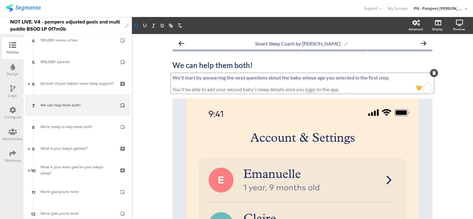
click at [217, 83] on p "To enrich screen reader interactions, please activate Accessibility in Grammarl…" at bounding box center [302, 83] width 260 height 6
click at [249, 85] on p "To enrich screen reader interactions, please activate Accessibility in Grammarl…" at bounding box center [302, 83] width 260 height 6
click at [276, 88] on p "You'll be able to add your second baby's sleep details once you login to the ap…" at bounding box center [302, 89] width 260 height 6
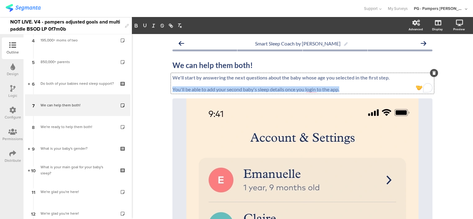
click at [276, 88] on p "You'll be able to add your second baby's sleep details once you login to the ap…" at bounding box center [302, 89] width 260 height 6
click at [242, 88] on p "You'll be able to add your second baby's sleep details once you login to the ap…" at bounding box center [302, 89] width 260 height 6
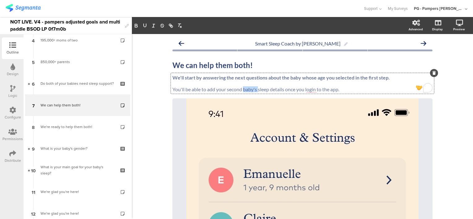
click at [242, 88] on p "You'll be able to add your second baby's sleep details once you login to the ap…" at bounding box center [302, 89] width 260 height 6
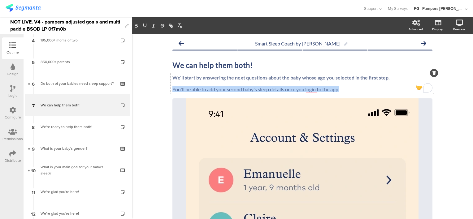
click at [242, 88] on p "You'll be able to add your second baby's sleep details once you login to the ap…" at bounding box center [302, 89] width 260 height 6
click at [281, 90] on p "You'll be able to add your second baby's sleep details once you login to the ap…" at bounding box center [302, 89] width 260 height 6
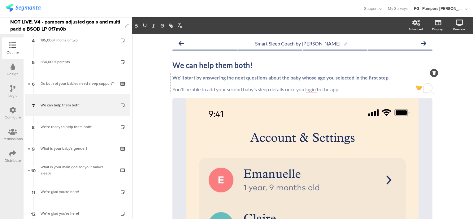
click at [337, 86] on p "To enrich screen reader interactions, please activate Accessibility in Grammarl…" at bounding box center [302, 83] width 260 height 6
click at [239, 78] on strong "We'll start by answering the next questions about the baby whose age you select…" at bounding box center [280, 78] width 217 height 6
click at [211, 85] on p "To enrich screen reader interactions, please activate Accessibility in Grammarl…" at bounding box center [302, 83] width 260 height 6
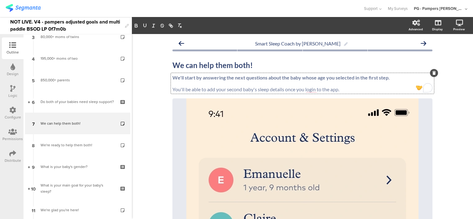
scroll to position [62, 0]
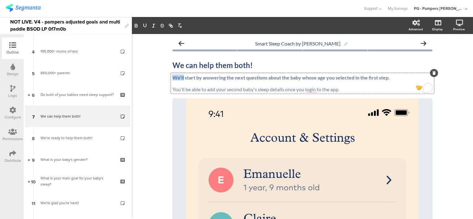
drag, startPoint x: 181, startPoint y: 77, endPoint x: 170, endPoint y: 74, distance: 11.8
click at [171, 74] on div "We'll start by answering the next questions about the baby whose age you select…" at bounding box center [302, 83] width 263 height 21
drag, startPoint x: 194, startPoint y: 77, endPoint x: 222, endPoint y: 75, distance: 27.9
click at [222, 75] on strong "Let's start by answering the next questions about the baby whose age you select…" at bounding box center [280, 78] width 216 height 6
click at [223, 77] on strong "Let's start by answering the next questions about the baby whose age you select…" at bounding box center [280, 78] width 216 height 6
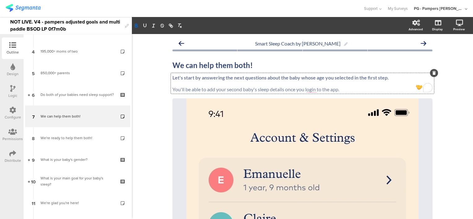
click at [184, 84] on p "To enrich screen reader interactions, please activate Accessibility in Grammarl…" at bounding box center [302, 83] width 260 height 6
click at [212, 84] on p "To enrich screen reader interactions, please activate Accessibility in Grammarl…" at bounding box center [302, 83] width 260 height 6
click at [200, 85] on p "To enrich screen reader interactions, please activate Accessibility in Grammarl…" at bounding box center [302, 83] width 260 height 6
click at [182, 90] on p "You'll be able to add your second baby's sleep details once you login to the ap…" at bounding box center [302, 89] width 260 height 6
click at [153, 96] on div "Smart Sleep Coach by Pampers We can help them both! We can help them both! Let'…" at bounding box center [302, 195] width 341 height 323
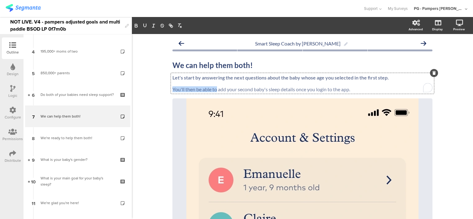
drag, startPoint x: 215, startPoint y: 90, endPoint x: 170, endPoint y: 91, distance: 45.2
click at [171, 91] on div "Let's start by answering the next questions about the baby whose age you select…" at bounding box center [302, 83] width 263 height 21
click at [218, 92] on p "You'll then be able to add your second baby's sleep details once you login to t…" at bounding box center [302, 89] width 260 height 6
drag, startPoint x: 215, startPoint y: 89, endPoint x: 177, endPoint y: 89, distance: 38.1
click at [177, 89] on p "You'll then be able to add your second baby's sleep details once you login to t…" at bounding box center [302, 89] width 260 height 6
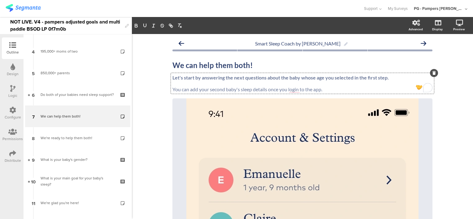
click at [199, 80] on strong "Let's start by answering the next questions about the baby whose age you select…" at bounding box center [280, 78] width 216 height 6
click at [191, 82] on p "To enrich screen reader interactions, please activate Accessibility in Grammarl…" at bounding box center [302, 83] width 260 height 6
click at [214, 83] on p "To enrich screen reader interactions, please activate Accessibility in Grammarl…" at bounding box center [302, 83] width 260 height 6
drag, startPoint x: 180, startPoint y: 79, endPoint x: 167, endPoint y: 77, distance: 13.1
click at [167, 77] on div "Smart Sleep Coach by Pampers We can help them both! We can help them both! Let'…" at bounding box center [302, 195] width 272 height 323
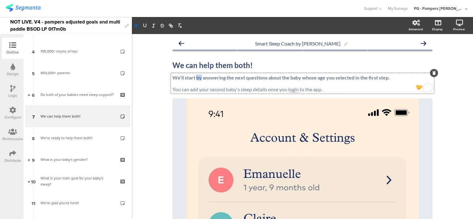
drag, startPoint x: 194, startPoint y: 77, endPoint x: 199, endPoint y: 78, distance: 5.0
click at [199, 78] on strong "We'll start by answering the next questions about the baby whose age you select…" at bounding box center [280, 78] width 217 height 6
click at [385, 79] on strong "We'll start by answering the next questions about the baby whose age you select…" at bounding box center [280, 78] width 217 height 6
click at [189, 78] on strong "We'll start by answering the next questions about the baby whose age you select…" at bounding box center [280, 78] width 217 height 6
click at [192, 79] on strong "We'll start by answering the next questions about the baby whose age you select…" at bounding box center [280, 78] width 217 height 6
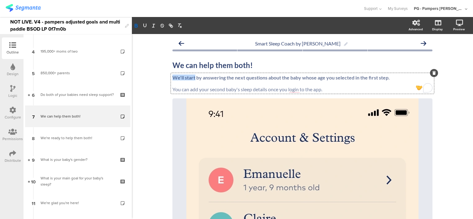
drag, startPoint x: 193, startPoint y: 78, endPoint x: 171, endPoint y: 77, distance: 22.0
click at [172, 77] on strong "We'll start by answering the next questions about the baby whose age you select…" at bounding box center [280, 78] width 217 height 6
click at [197, 77] on strong "We'll start by answering the next questions about the baby whose age you select…" at bounding box center [280, 78] width 217 height 6
click at [263, 80] on strong "We'll start with answering the next questions about the baby whose age you sele…" at bounding box center [283, 78] width 222 height 6
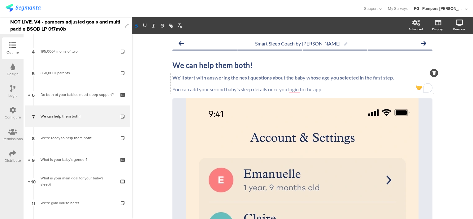
click at [250, 84] on p "To enrich screen reader interactions, please activate Accessibility in Grammarl…" at bounding box center [302, 83] width 260 height 6
click at [298, 79] on strong "We'll start with answering the next questions about the baby whose age you sele…" at bounding box center [283, 78] width 222 height 6
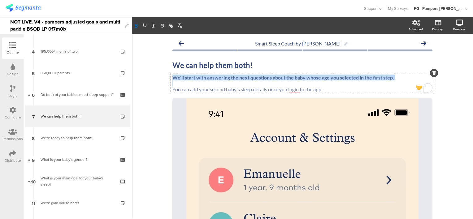
click at [298, 79] on strong "We'll start with answering the next questions about the baby whose age you sele…" at bounding box center [283, 78] width 222 height 6
click at [329, 83] on p "To enrich screen reader interactions, please activate Accessibility in Grammarl…" at bounding box center [302, 83] width 260 height 6
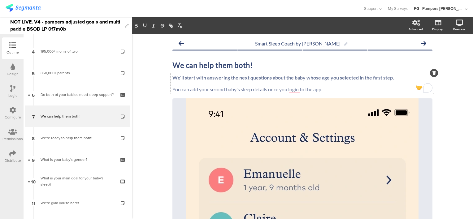
click at [318, 79] on strong "We'll start with answering the next questions about the baby whose age you sele…" at bounding box center [283, 78] width 222 height 6
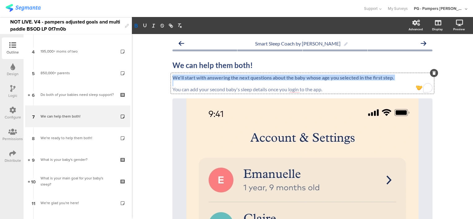
click at [318, 79] on strong "We'll start with answering the next questions about the baby whose age you sele…" at bounding box center [283, 78] width 222 height 6
click at [347, 86] on p "To enrich screen reader interactions, please activate Accessibility in Grammarl…" at bounding box center [302, 83] width 260 height 6
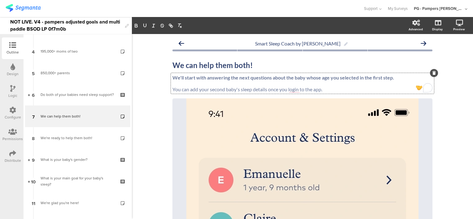
click at [206, 85] on p "To enrich screen reader interactions, please activate Accessibility in Grammarl…" at bounding box center [302, 83] width 260 height 6
click at [278, 89] on p "You can add your second baby's sleep details once you login to the app." at bounding box center [302, 89] width 260 height 6
click at [328, 89] on p "You can add your second baby's sleep details once you login to the app." at bounding box center [302, 89] width 260 height 6
drag, startPoint x: 185, startPoint y: 90, endPoint x: 170, endPoint y: 90, distance: 15.5
click at [172, 90] on p "You can add your second baby's sleep details once you login to the app." at bounding box center [302, 89] width 260 height 6
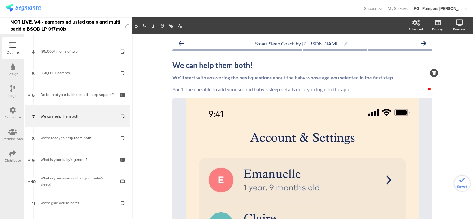
click at [155, 81] on div "Smart Sleep Coach by Pampers We can help them both! We can help them both! We'l…" at bounding box center [302, 195] width 341 height 323
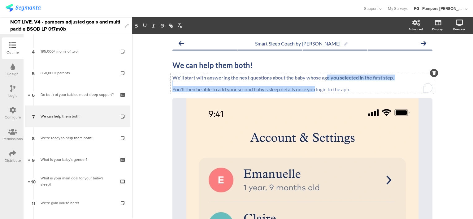
drag, startPoint x: 324, startPoint y: 89, endPoint x: 314, endPoint y: 90, distance: 10.3
click at [314, 90] on div "We'll start with answering the next questions about the baby whose age you sele…" at bounding box center [302, 83] width 263 height 21
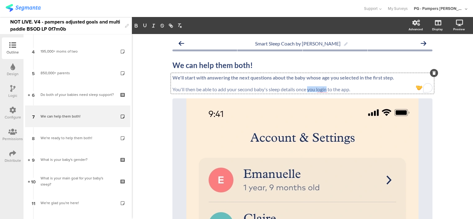
drag, startPoint x: 325, startPoint y: 90, endPoint x: 306, endPoint y: 90, distance: 19.2
click at [306, 90] on p "You'll then be able to add your second baby's sleep details once you login to t…" at bounding box center [302, 89] width 260 height 6
click at [443, 100] on div "Smart Sleep Coach by Pampers We can help them both! We can help them both! We'l…" at bounding box center [302, 195] width 341 height 323
click at [449, 54] on icon at bounding box center [451, 56] width 5 height 8
drag, startPoint x: 321, startPoint y: 90, endPoint x: 306, endPoint y: 89, distance: 15.8
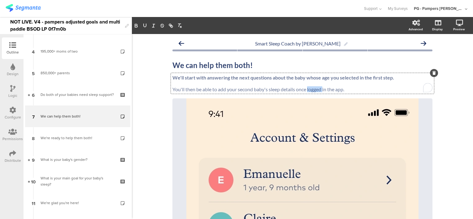
click at [306, 89] on div "We'll start with answering the next questions about the baby whose age you sele…" at bounding box center [302, 83] width 263 height 21
drag, startPoint x: 349, startPoint y: 89, endPoint x: 295, endPoint y: 91, distance: 53.5
click at [295, 91] on p "You'll then be able to add your second baby's sleep details once logged in the …" at bounding box center [302, 89] width 260 height 6
click at [294, 89] on p "You'll then be able to add your second baby's sleep details in the app." at bounding box center [302, 89] width 260 height 6
drag, startPoint x: 327, startPoint y: 90, endPoint x: 304, endPoint y: 91, distance: 23.2
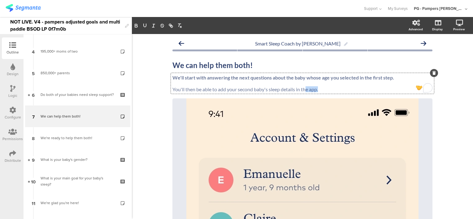
click at [304, 91] on p "You'll then be able to add your second baby's sleep details in the app." at bounding box center [302, 89] width 260 height 6
click at [315, 89] on p "You'll then be able to add your second baby's sleep details in the app." at bounding box center [302, 89] width 260 height 6
click at [441, 126] on div "Smart Sleep Coach by Pampers We can help them both! We can help them both! We'l…" at bounding box center [302, 195] width 341 height 323
click at [449, 53] on icon at bounding box center [451, 56] width 5 height 8
click at [242, 79] on strong "We'll start with answering the next questions about the baby whose age you sele…" at bounding box center [283, 78] width 222 height 6
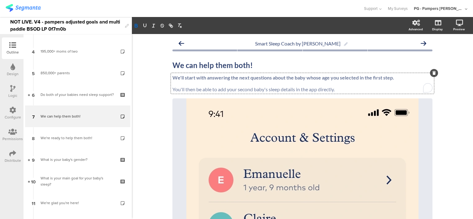
click at [242, 79] on strong "We'll start with answering the next questions about the baby whose age you sele…" at bounding box center [283, 78] width 222 height 6
click at [275, 76] on strong "We'll start with answering the next questions about the baby whose age you sele…" at bounding box center [283, 78] width 222 height 6
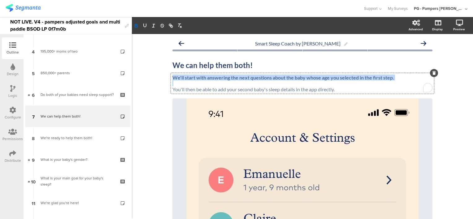
click at [275, 76] on strong "We'll start with answering the next questions about the baby whose age you sele…" at bounding box center [283, 78] width 222 height 6
click at [318, 77] on strong "We'll start with answering the next questions about the baby whose age you sele…" at bounding box center [283, 78] width 222 height 6
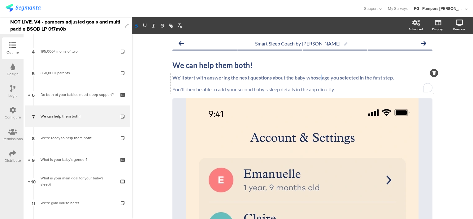
click at [318, 77] on strong "We'll start with answering the next questions about the baby whose age you sele…" at bounding box center [283, 78] width 222 height 6
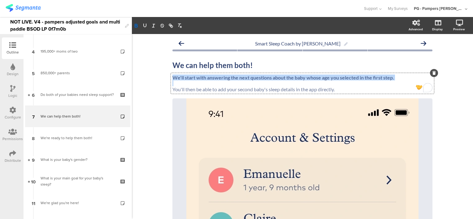
click at [318, 77] on strong "We'll start with answering the next questions about the baby whose age you sele…" at bounding box center [283, 78] width 222 height 6
click at [351, 84] on p "To enrich screen reader interactions, please activate Accessibility in Grammarl…" at bounding box center [302, 83] width 260 height 6
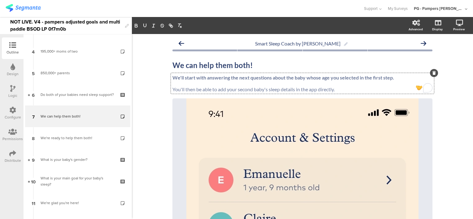
click at [210, 92] on p "You'll then be able to add your second baby's sleep details in the app directly." at bounding box center [302, 89] width 260 height 6
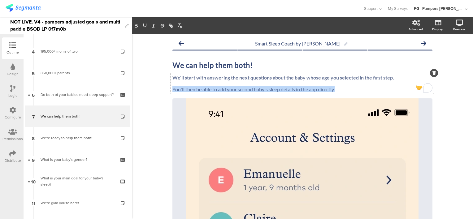
click at [210, 92] on p "You'll then be able to add your second baby's sleep details in the app directly." at bounding box center [302, 89] width 260 height 6
click at [261, 91] on p "You'll then be able to add your second baby's sleep details in the app directly." at bounding box center [302, 89] width 260 height 6
click at [318, 88] on p "You'll then be able to add your second baby's sleep details in the app directly." at bounding box center [302, 89] width 260 height 6
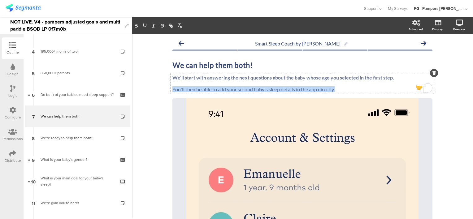
click at [341, 88] on p "You'll then be able to add your second baby's sleep details in the app directly." at bounding box center [302, 89] width 260 height 6
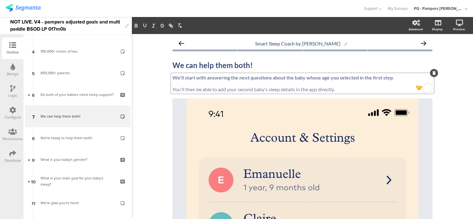
click at [294, 90] on p "You'll then be able to add your second baby's sleep details in the app directly." at bounding box center [302, 89] width 260 height 6
click at [275, 90] on p "You'll then be able to add your second baby's sleep details in the app directly." at bounding box center [302, 89] width 260 height 6
click at [441, 130] on div "Smart Sleep Coach by Pampers We can help them both! We can help them both! We'l…" at bounding box center [302, 195] width 341 height 323
click at [210, 85] on p "To enrich screen reader interactions, please activate Accessibility in Grammarl…" at bounding box center [302, 83] width 260 height 6
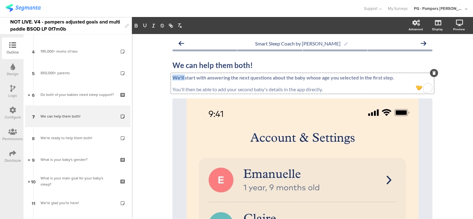
drag, startPoint x: 181, startPoint y: 77, endPoint x: 164, endPoint y: 78, distance: 17.3
click at [166, 78] on div "Smart Sleep Coach by Pampers We can help them both! We can help them both! We'l…" at bounding box center [302, 195] width 272 height 323
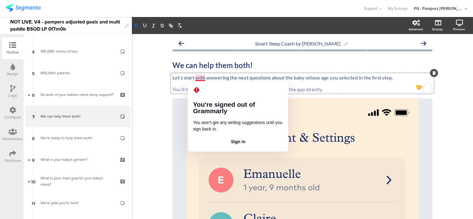
click at [227, 76] on strong "Let's start with answering the next questions about the baby whose age you sele…" at bounding box center [282, 78] width 221 height 6
click at [194, 77] on strong "Let's start with answering the next questions about the baby whose age you sele…" at bounding box center [282, 78] width 221 height 6
click at [228, 75] on strong "Let's start with answering the next questions about the baby whose age you sele…" at bounding box center [282, 78] width 221 height 6
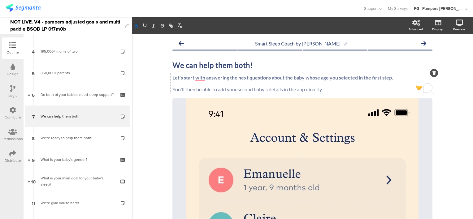
click at [186, 79] on strong "Let's start with answering the next questions about the baby whose age you sele…" at bounding box center [282, 78] width 221 height 6
drag, startPoint x: 181, startPoint y: 77, endPoint x: 167, endPoint y: 77, distance: 13.6
click at [167, 77] on div "Smart Sleep Coach by Pampers We can help them both! We can help them both! Let'…" at bounding box center [302, 195] width 272 height 323
click at [196, 78] on strong "Let's start with answering the next questions about the baby whose age you sele…" at bounding box center [282, 78] width 221 height 6
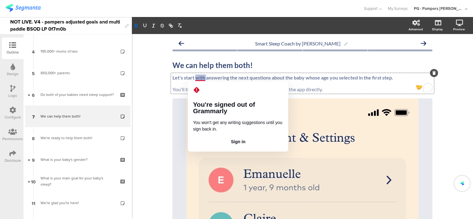
click at [196, 78] on strong "Let's start with answering the next questions about the baby whose age you sele…" at bounding box center [282, 78] width 221 height 6
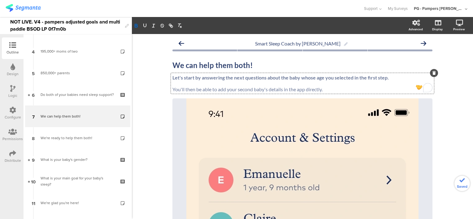
click at [274, 76] on strong "Let's start by answering the next questions about the baby whose age you select…" at bounding box center [280, 78] width 216 height 6
click at [305, 80] on strong "Let's start by answering the next questions about the baby whose age you select…" at bounding box center [280, 78] width 216 height 6
click at [280, 83] on p "To enrich screen reader interactions, please activate Accessibility in Grammarl…" at bounding box center [302, 83] width 260 height 6
click at [276, 79] on strong "Let's start by answering the next questions about the baby whose age you select…" at bounding box center [280, 78] width 216 height 6
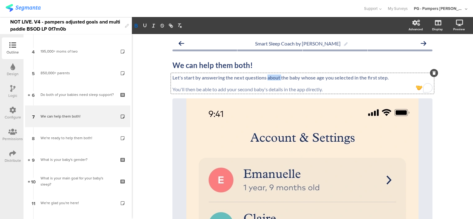
click at [276, 79] on strong "Let's start by answering the next questions about the baby whose age you select…" at bounding box center [280, 78] width 216 height 6
click at [452, 100] on div "Smart Sleep Coach by Pampers We can help them both! We can help them both! Let'…" at bounding box center [302, 195] width 341 height 323
click at [337, 89] on div "Let's start by answering the next questions for the baby whose age you selected…" at bounding box center [302, 83] width 263 height 21
click at [372, 88] on p "You'll then be able to add your second baby's details in the app directly." at bounding box center [302, 89] width 260 height 6
click at [445, 111] on div "Smart Sleep Coach by Pampers We can help them both! We can help them both! Let'…" at bounding box center [302, 195] width 341 height 323
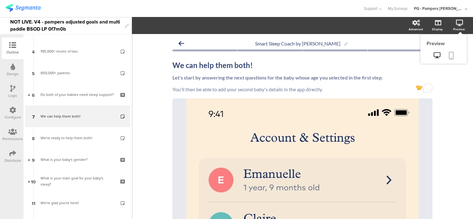
click at [449, 54] on icon at bounding box center [451, 56] width 5 height 8
click at [148, 101] on div "Smart Sleep Coach by Pampers We can help them both! We can help them both! Let'…" at bounding box center [302, 195] width 341 height 323
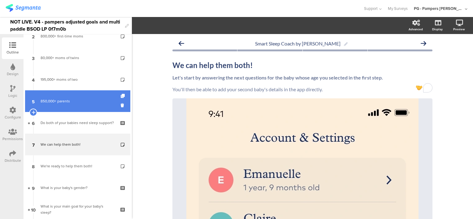
scroll to position [0, 0]
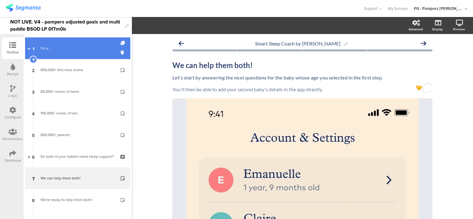
click at [66, 52] on link "1 I'm a..." at bounding box center [77, 48] width 105 height 22
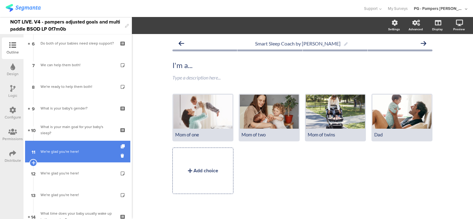
scroll to position [124, 0]
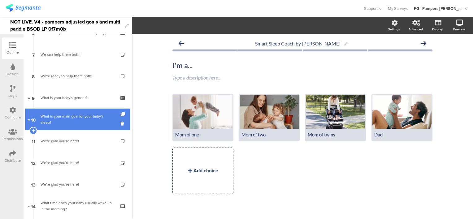
click at [75, 120] on div "What is your main goal for your baby's sleep?" at bounding box center [78, 119] width 74 height 12
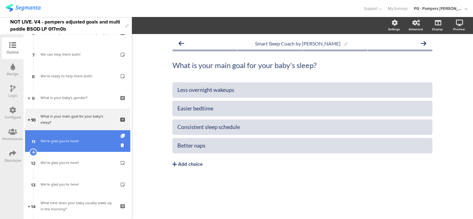
click at [81, 140] on div "We're glad you're here!" at bounding box center [78, 141] width 74 height 6
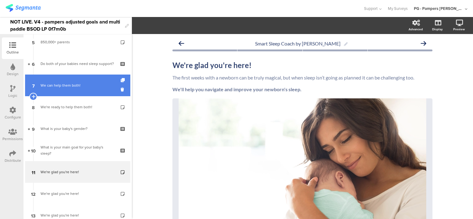
scroll to position [62, 0]
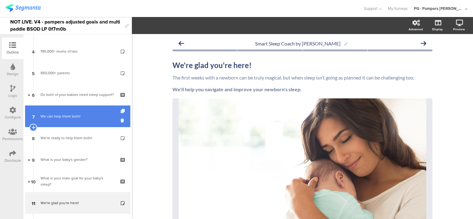
click at [80, 115] on div "We can help them both!" at bounding box center [78, 116] width 74 height 6
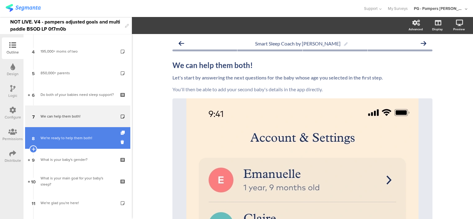
click at [52, 137] on div "We're ready to help them both!" at bounding box center [78, 138] width 74 height 6
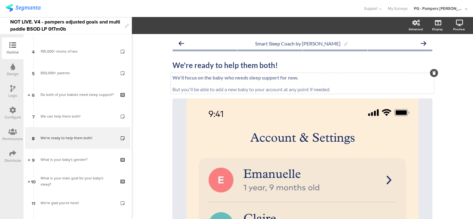
click at [282, 89] on p "But you'll be able to add a new baby to your account at any point if needed." at bounding box center [302, 89] width 260 height 6
click at [439, 137] on div "Smart Sleep Coach by Pampers We're ready to help them both! We're ready to help…" at bounding box center [302, 195] width 341 height 323
click at [321, 90] on p "But you'll be able to add a new baby to your account at any point if needed." at bounding box center [302, 89] width 260 height 6
click at [340, 90] on p "But you'll be able to add a new baby to your account at any point if needed." at bounding box center [302, 89] width 260 height 6
click at [320, 89] on p "But you'll be able to add a new baby to your account at any point if needed." at bounding box center [302, 89] width 260 height 6
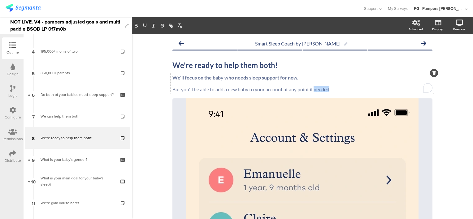
click at [320, 89] on p "But you'll be able to add a new baby to your account at any point if needed." at bounding box center [302, 89] width 260 height 6
click at [332, 88] on p "But you'll be able to add a new baby to your account at any point if needed." at bounding box center [302, 89] width 260 height 6
drag, startPoint x: 332, startPoint y: 90, endPoint x: 312, endPoint y: 89, distance: 20.4
click at [312, 89] on p "But you'll be able to add a new baby to your account at any point if needed." at bounding box center [302, 89] width 260 height 6
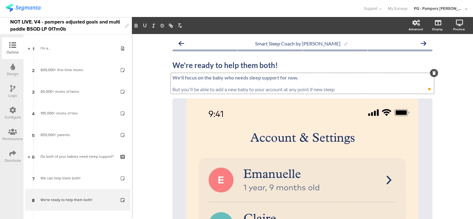
scroll to position [62, 0]
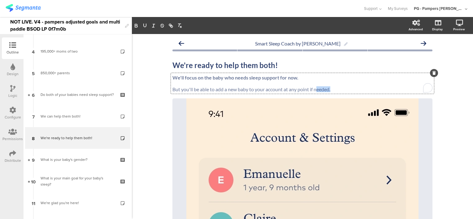
drag, startPoint x: 334, startPoint y: 91, endPoint x: 327, endPoint y: 92, distance: 7.2
click at [314, 91] on p "But you'll be able to add a new baby to your account at any point if needed." at bounding box center [302, 89] width 260 height 6
click at [446, 116] on div "Smart Sleep Coach by [PERSON_NAME] We're ready to help them both! We're ready t…" at bounding box center [302, 195] width 341 height 323
drag, startPoint x: 336, startPoint y: 89, endPoint x: 308, endPoint y: 91, distance: 27.9
click at [308, 91] on div "We'll focus on the baby who needs sleep support for now. But you'll be able to …" at bounding box center [302, 83] width 263 height 21
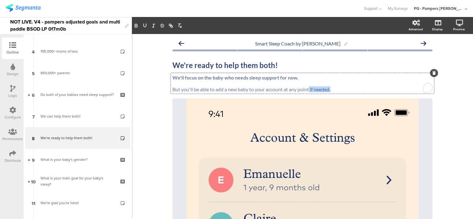
drag, startPoint x: 332, startPoint y: 89, endPoint x: 307, endPoint y: 90, distance: 24.8
click at [307, 90] on p "But you'll be able to add a new baby to your account at any point if needed." at bounding box center [302, 89] width 260 height 6
click at [155, 106] on div "Smart Sleep Coach by [PERSON_NAME] We're ready to help them both! We're ready t…" at bounding box center [302, 195] width 341 height 323
click at [307, 89] on div "We'll focus on the baby who needs sleep support for now. But you'll be able to …" at bounding box center [302, 83] width 263 height 21
click at [452, 113] on div "Smart Sleep Coach by [PERSON_NAME] We're ready to help them both! We're ready t…" at bounding box center [302, 195] width 341 height 323
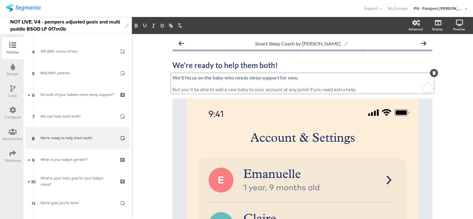
click at [363, 92] on div "We'll focus on the baby who needs sleep support for now. But you'll be able to …" at bounding box center [302, 83] width 263 height 21
drag, startPoint x: 360, startPoint y: 90, endPoint x: 312, endPoint y: 89, distance: 48.3
click at [312, 89] on p "But you'll be able to add a new baby to your account at any point if you need e…" at bounding box center [302, 89] width 260 height 6
click at [381, 91] on p "But you'll be able to add a new baby to your account at any point if you need e…" at bounding box center [302, 89] width 260 height 6
drag, startPoint x: 371, startPoint y: 92, endPoint x: 313, endPoint y: 90, distance: 58.2
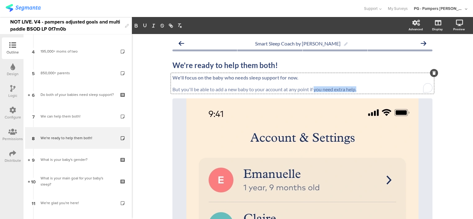
click at [313, 90] on p "But you'll be able to add a new baby to your account at any point if you need e…" at bounding box center [302, 89] width 260 height 6
click at [374, 90] on p "But you'll be able to add a new baby to your account at any point if you need e…" at bounding box center [302, 89] width 260 height 6
drag, startPoint x: 356, startPoint y: 89, endPoint x: 313, endPoint y: 91, distance: 44.0
click at [313, 91] on p "But you'll be able to add a new baby to your account at any point if you need e…" at bounding box center [302, 89] width 260 height 6
click at [446, 114] on div "Smart Sleep Coach by [PERSON_NAME] We're ready to help them both! We're ready t…" at bounding box center [302, 195] width 341 height 323
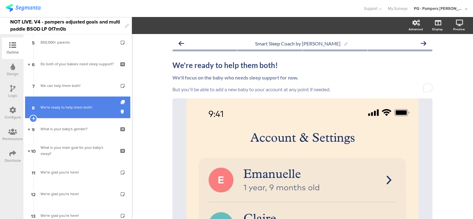
scroll to position [93, 0]
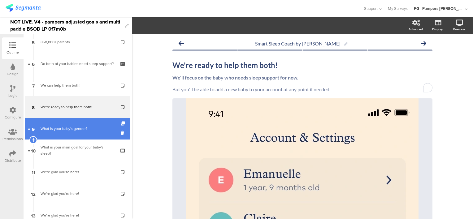
drag, startPoint x: 71, startPoint y: 131, endPoint x: 90, endPoint y: 118, distance: 23.5
click at [71, 131] on div "What is your baby's gender?" at bounding box center [78, 129] width 74 height 6
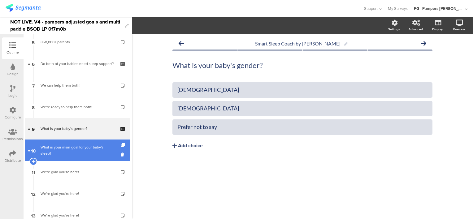
click at [70, 152] on div "What is your main goal for your baby's sleep?" at bounding box center [78, 150] width 74 height 12
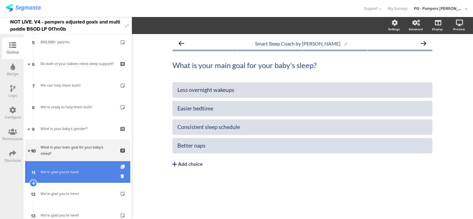
scroll to position [124, 0]
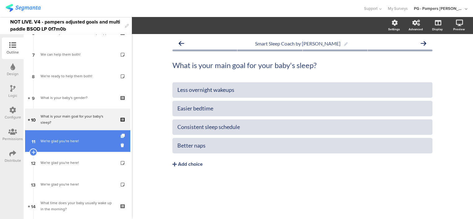
click at [74, 136] on link "11 We're glad you're here!" at bounding box center [77, 141] width 105 height 22
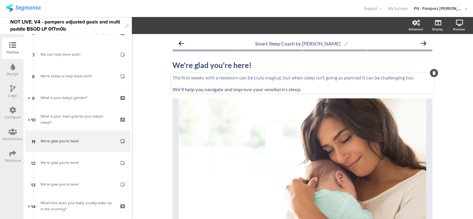
click at [209, 82] on p at bounding box center [302, 83] width 260 height 6
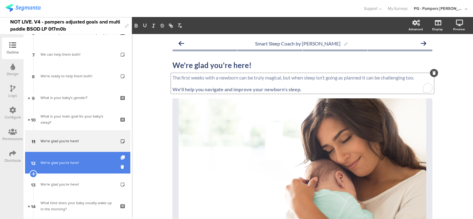
click at [69, 163] on div "We're glad you're here!" at bounding box center [78, 163] width 74 height 6
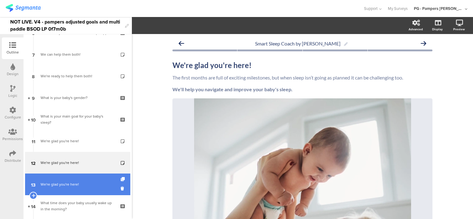
click at [71, 178] on link "13 We're glad you're here!" at bounding box center [77, 185] width 105 height 22
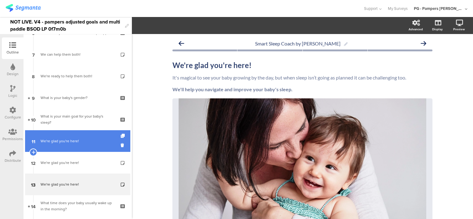
click at [83, 143] on div "We're glad you're here!" at bounding box center [78, 141] width 74 height 6
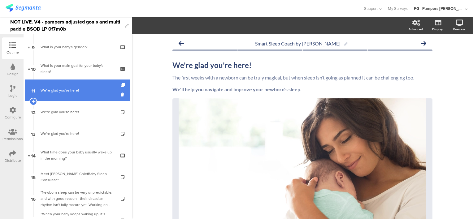
scroll to position [186, 0]
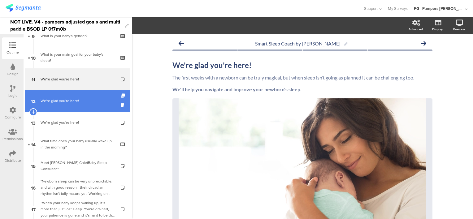
click at [73, 110] on link "12 We're glad you're here!" at bounding box center [77, 101] width 105 height 22
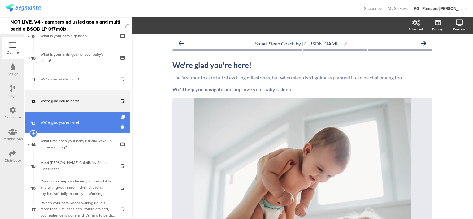
click at [72, 124] on div "We're glad you're here!" at bounding box center [78, 122] width 74 height 6
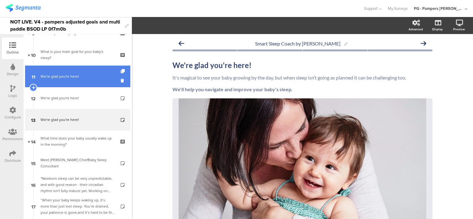
scroll to position [124, 0]
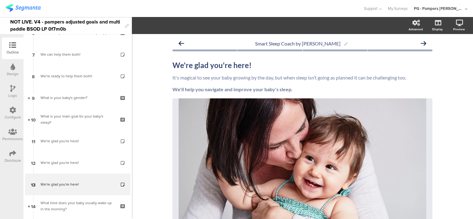
click at [12, 87] on icon at bounding box center [12, 88] width 5 height 7
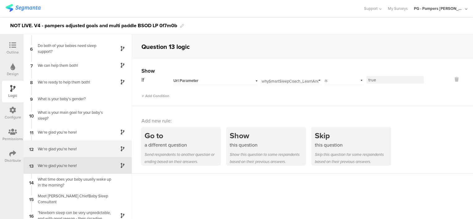
scroll to position [116, 0]
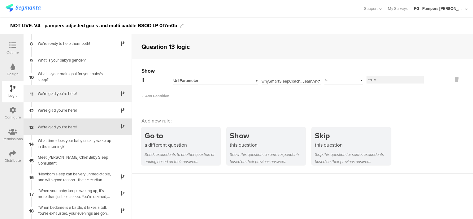
click at [81, 95] on div "We're glad you're here!" at bounding box center [72, 94] width 77 height 6
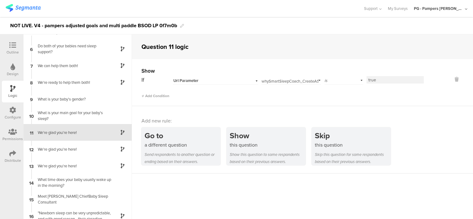
scroll to position [83, 0]
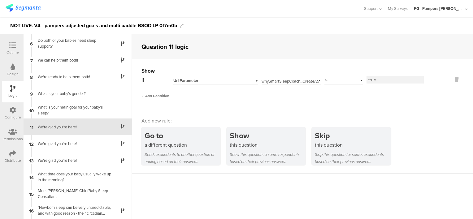
click at [157, 95] on span "Add Condition" at bounding box center [155, 96] width 28 height 6
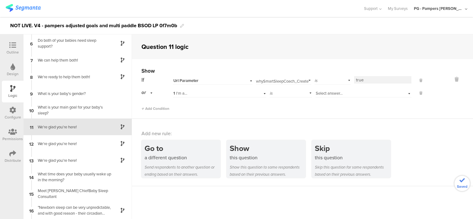
click at [150, 94] on div "or" at bounding box center [147, 93] width 13 height 10
click at [155, 109] on div "and" at bounding box center [157, 110] width 30 height 9
click at [202, 95] on div "1 I'm a..." at bounding box center [211, 94] width 76 height 6
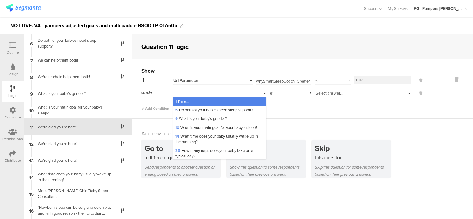
click at [204, 103] on div "1 I'm a..." at bounding box center [219, 101] width 93 height 9
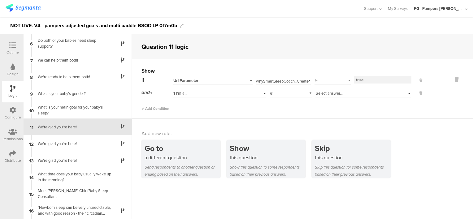
click at [335, 96] on span "Select answer..." at bounding box center [329, 93] width 27 height 6
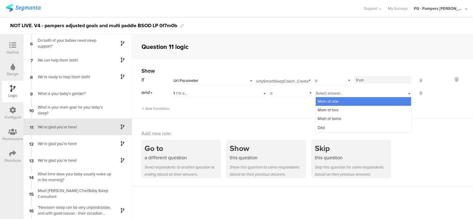
click at [340, 101] on div "Mom of one" at bounding box center [363, 101] width 95 height 9
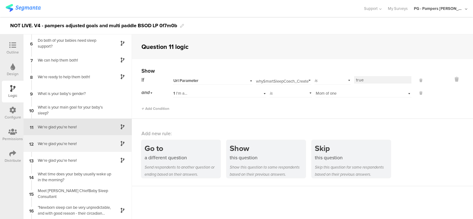
click at [78, 145] on div "We're glad you're here!" at bounding box center [72, 144] width 77 height 6
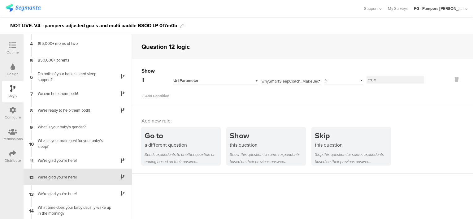
scroll to position [100, 0]
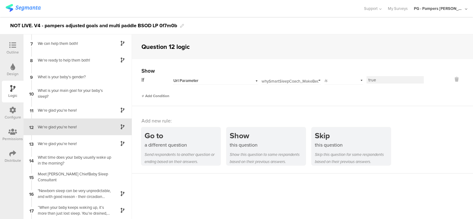
click at [160, 96] on span "Add Condition" at bounding box center [155, 96] width 28 height 6
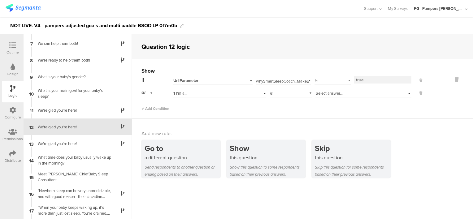
click at [149, 94] on div "or" at bounding box center [147, 93] width 13 height 10
click at [156, 113] on div "and" at bounding box center [157, 110] width 30 height 9
click at [204, 94] on div "1 I'm a..." at bounding box center [211, 94] width 76 height 6
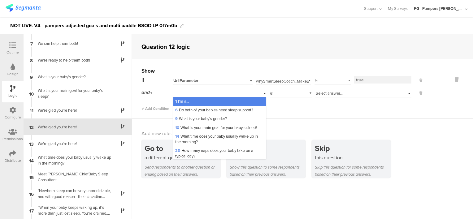
click at [326, 93] on span "Select answer..." at bounding box center [329, 93] width 27 height 6
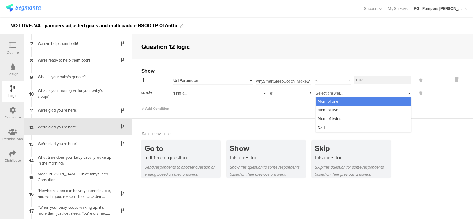
click at [338, 100] on div "Mom of one" at bounding box center [363, 101] width 95 height 9
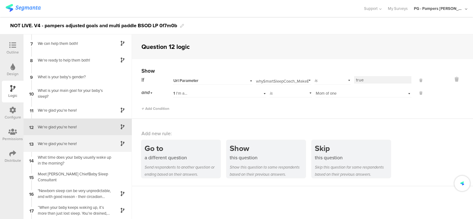
click at [67, 142] on div "We're glad you're here!" at bounding box center [72, 144] width 77 height 6
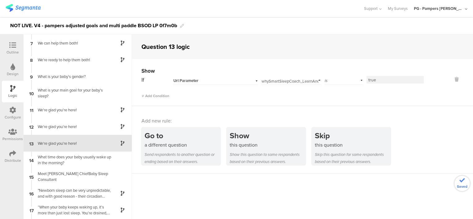
scroll to position [116, 0]
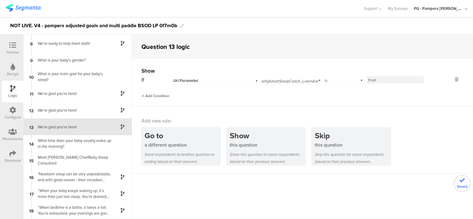
click at [160, 95] on span "Add Condition" at bounding box center [155, 96] width 28 height 6
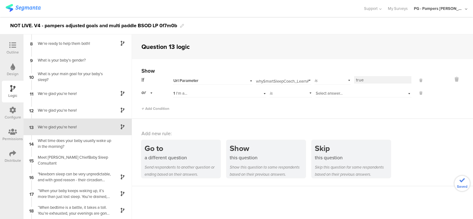
click at [142, 92] on span "or" at bounding box center [143, 92] width 4 height 7
click at [162, 110] on div "and" at bounding box center [157, 110] width 30 height 9
click at [202, 91] on div "1 I'm a..." at bounding box center [211, 94] width 76 height 6
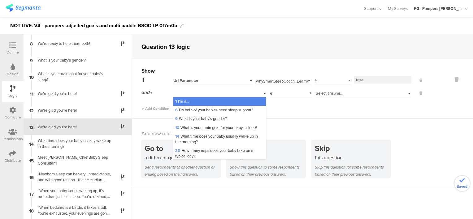
click at [326, 93] on span "Select answer..." at bounding box center [329, 93] width 27 height 6
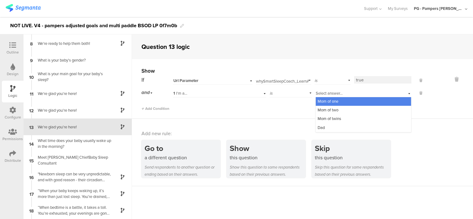
click at [333, 98] on span "Mom of one" at bounding box center [327, 101] width 21 height 6
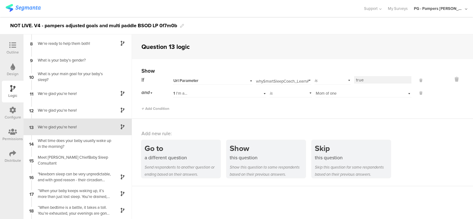
click at [314, 106] on div "Add Condition" at bounding box center [282, 106] width 282 height 11
click at [14, 47] on icon at bounding box center [12, 45] width 7 height 7
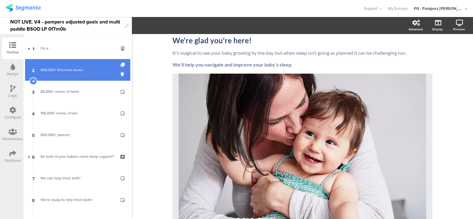
click at [86, 72] on div "800,000+ first-time moms" at bounding box center [78, 70] width 74 height 6
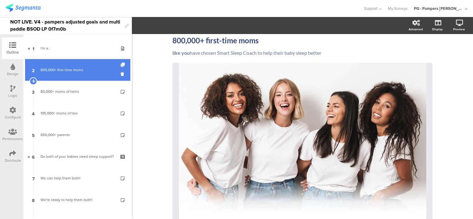
scroll to position [21, 0]
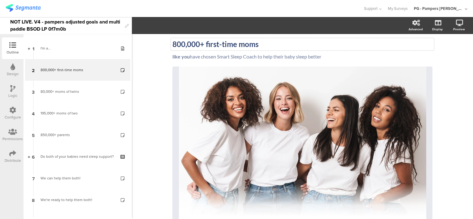
click at [176, 42] on strong "800,000+ first-time moms" at bounding box center [215, 44] width 86 height 9
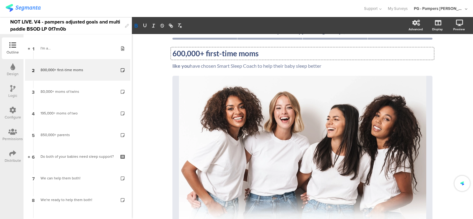
click at [146, 76] on div "Smart Sleep Coach by [PERSON_NAME] 600,000+ first-time moms 600,000+ first-time…" at bounding box center [302, 181] width 341 height 319
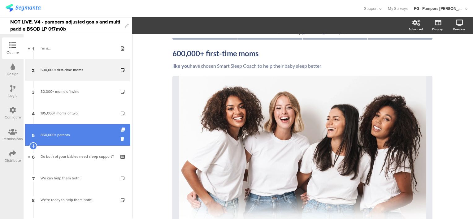
click at [76, 132] on div "850,000+ parents" at bounding box center [78, 135] width 74 height 6
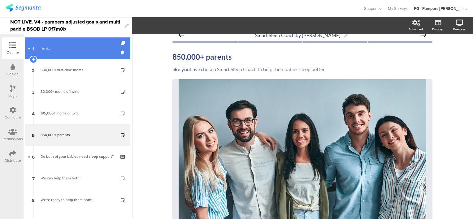
click at [61, 53] on link "1 I'm a..." at bounding box center [77, 48] width 105 height 22
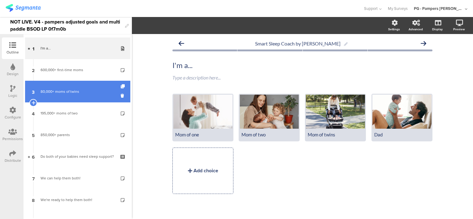
click at [67, 93] on div "80,000+ moms of twins" at bounding box center [78, 91] width 74 height 6
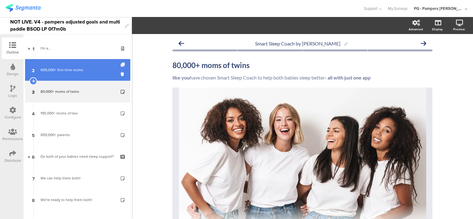
click at [78, 69] on div "600,000+ first-time moms" at bounding box center [78, 70] width 74 height 6
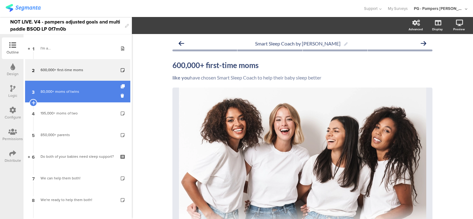
click at [79, 94] on div "80,000+ moms of twins" at bounding box center [78, 91] width 74 height 6
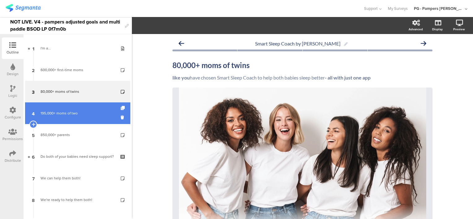
click at [79, 115] on div "195,000+ moms of two" at bounding box center [78, 113] width 74 height 6
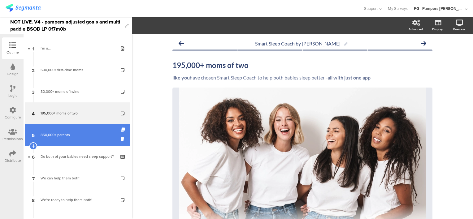
click at [81, 130] on link "5 850,000+ parents" at bounding box center [77, 135] width 105 height 22
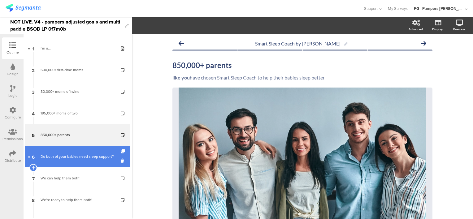
click at [79, 157] on div "Do both of your babies need sleep support?" at bounding box center [78, 156] width 74 height 6
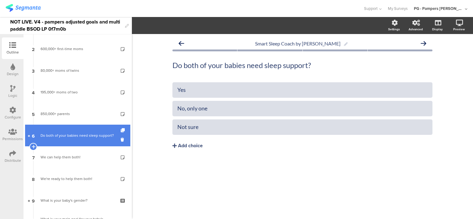
scroll to position [62, 0]
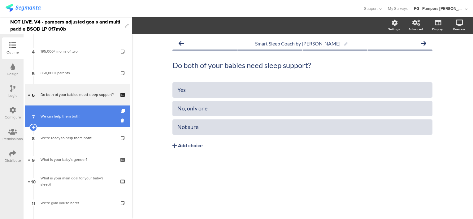
click at [74, 118] on div "We can help them both!" at bounding box center [78, 116] width 74 height 6
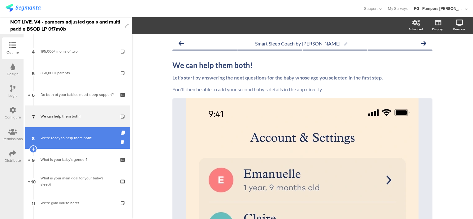
click at [72, 139] on div "We're ready to help them both!" at bounding box center [78, 138] width 74 height 6
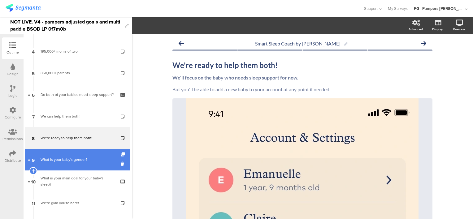
click at [69, 155] on link "9 What is your baby's gender?" at bounding box center [77, 160] width 105 height 22
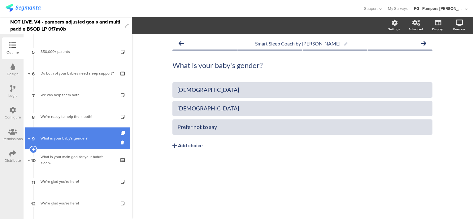
scroll to position [93, 0]
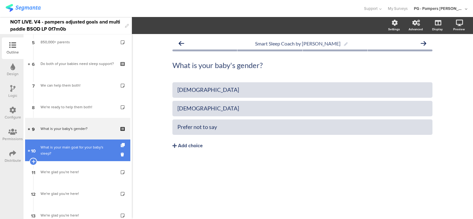
click at [67, 150] on div "What is your main goal for your baby's sleep?" at bounding box center [78, 150] width 74 height 12
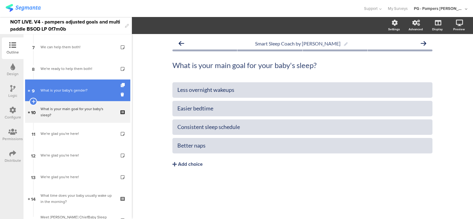
scroll to position [124, 0]
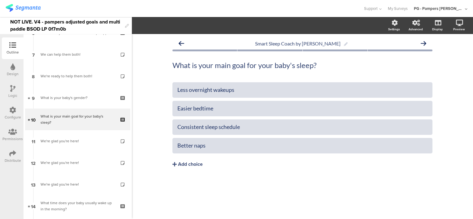
click at [458, 82] on div "Smart Sleep Coach by [PERSON_NAME] What is your main goal for your baby's sleep…" at bounding box center [302, 126] width 341 height 185
click at [318, 189] on div "Less overnight wakeups Easier bedtime Consistent sleep schedule Better naps" at bounding box center [302, 137] width 260 height 111
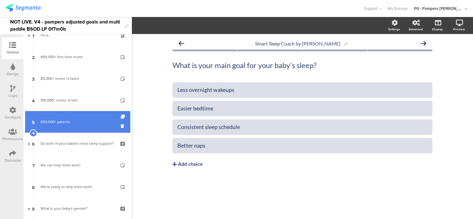
scroll to position [0, 0]
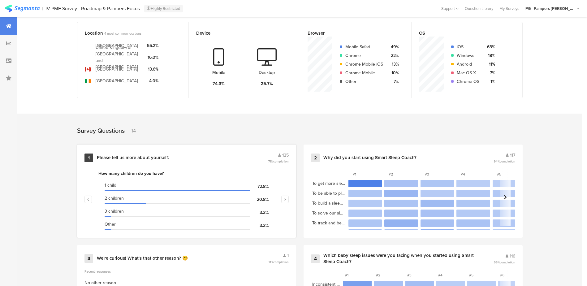
scroll to position [155, 0]
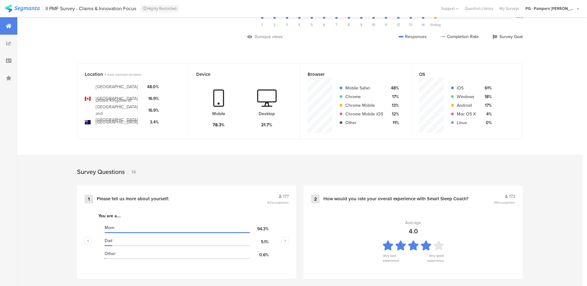
scroll to position [124, 0]
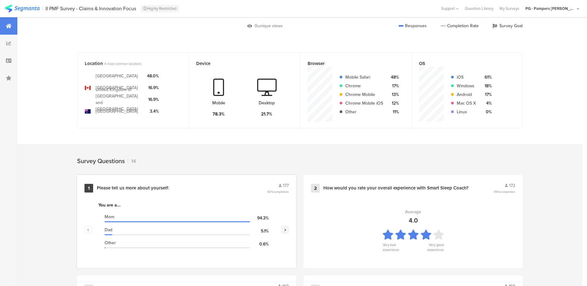
click at [286, 228] on icon "button" at bounding box center [285, 230] width 2 height 4
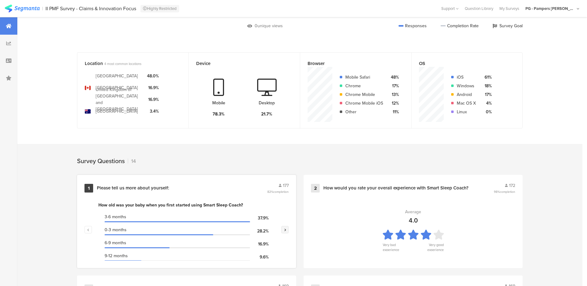
click at [286, 228] on icon "button" at bounding box center [285, 230] width 2 height 4
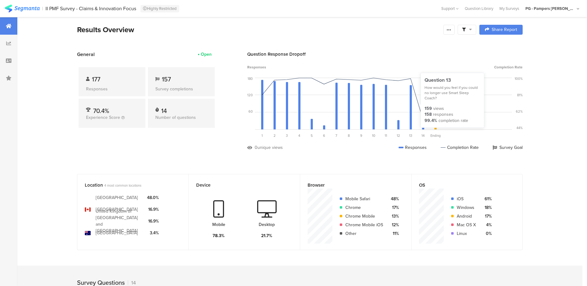
scroll to position [0, 0]
